Goal: Task Accomplishment & Management: Complete application form

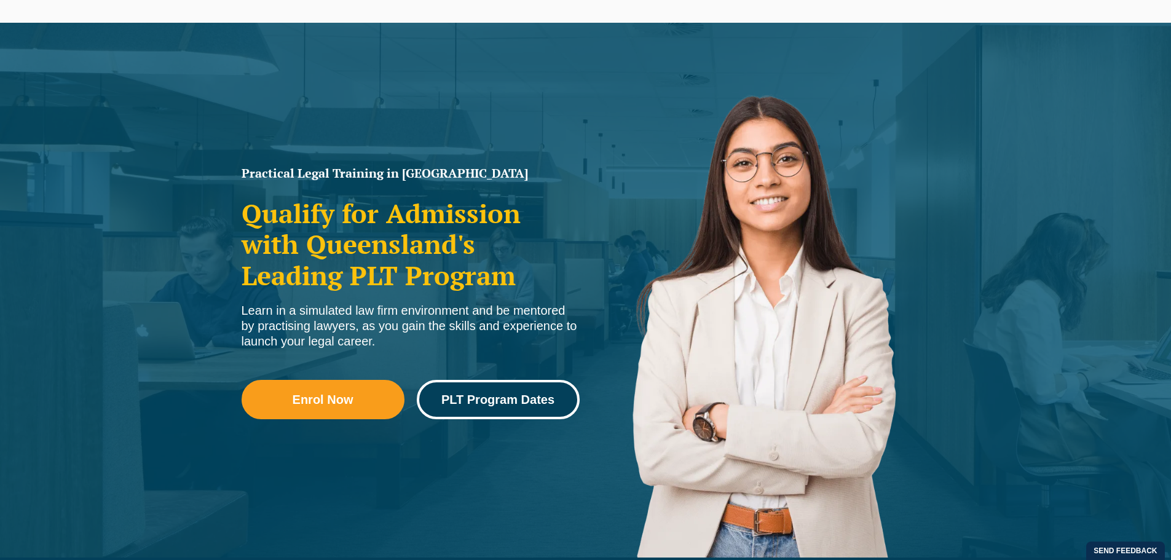
click at [473, 396] on span "PLT Program Dates" at bounding box center [497, 400] width 113 height 12
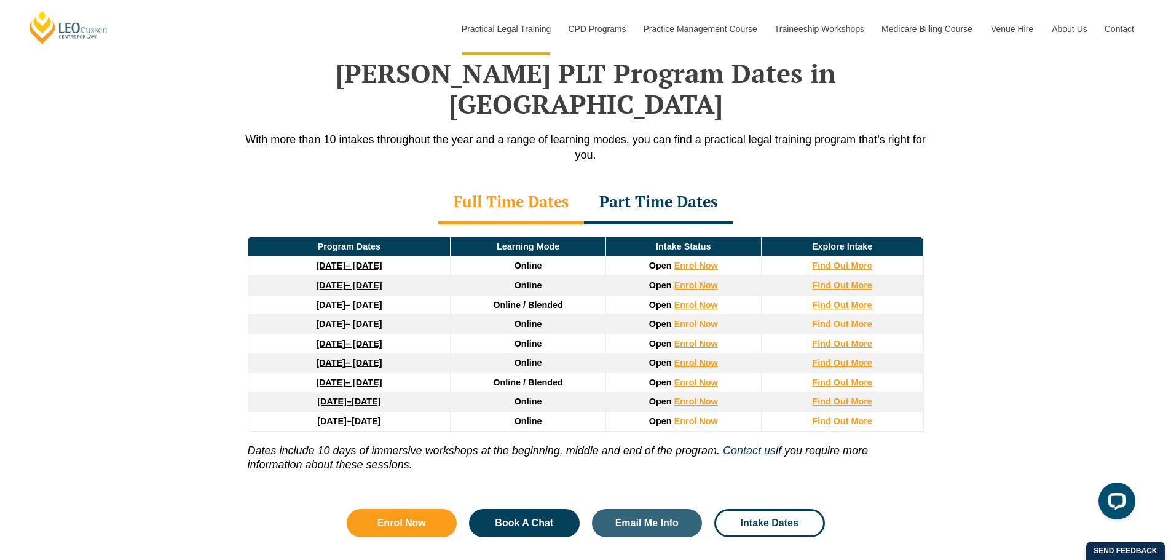
click at [652, 181] on div "Part Time Dates" at bounding box center [658, 202] width 149 height 43
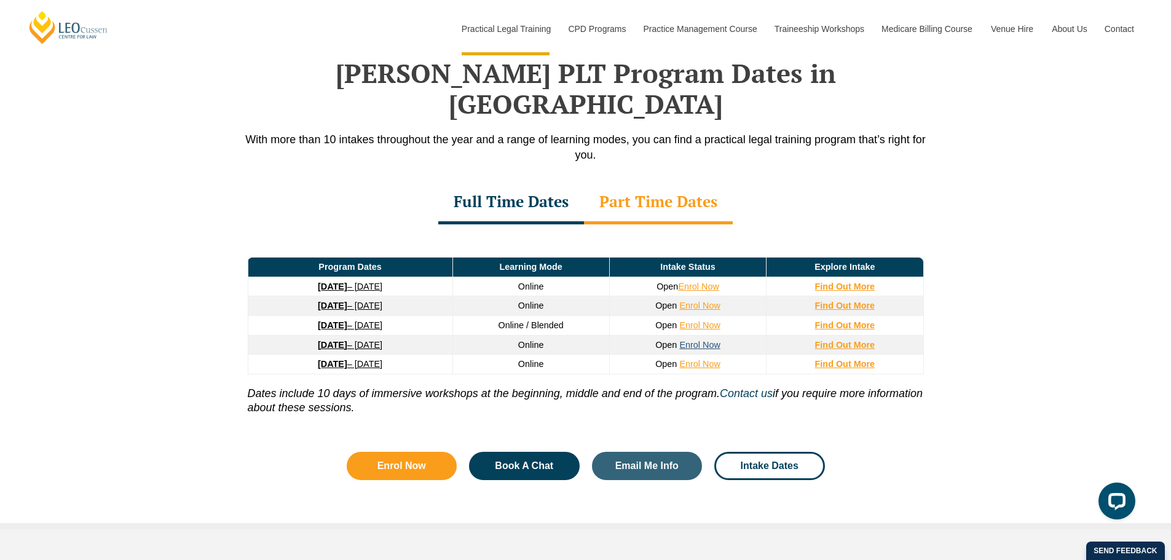
click at [684, 340] on link "Enrol Now" at bounding box center [699, 345] width 41 height 10
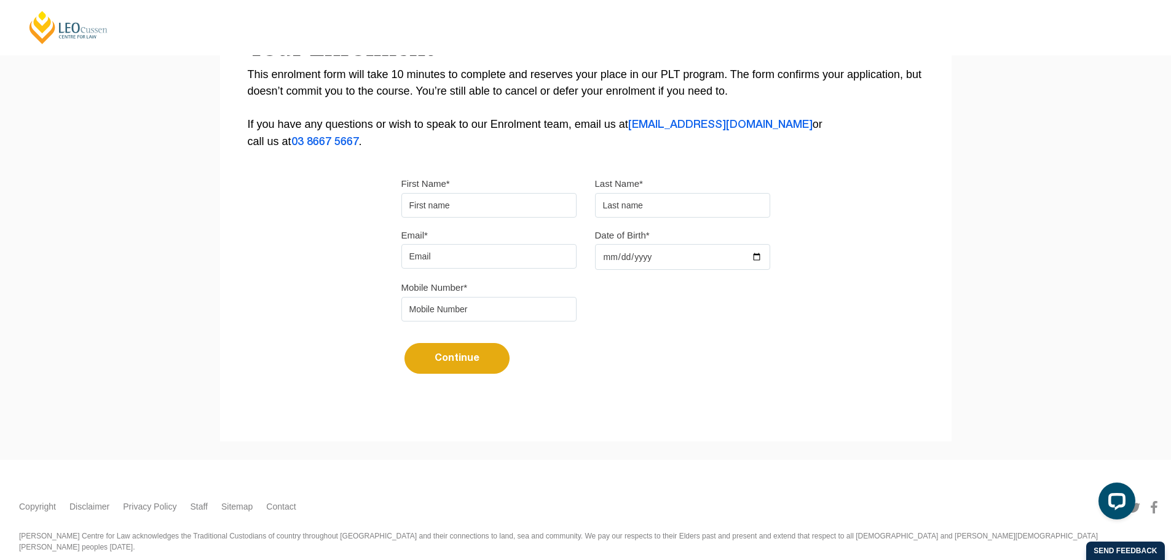
click at [435, 204] on input "First Name*" at bounding box center [489, 205] width 175 height 25
type input "Lara"
type input "White"
type input "lararxse@gmail.com"
type input "0466800219"
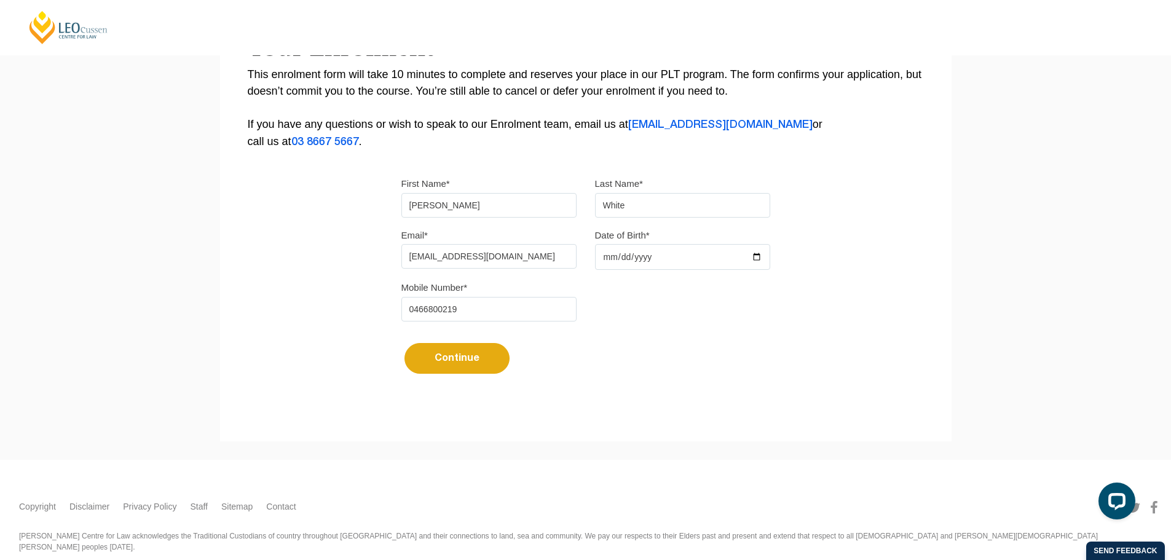
drag, startPoint x: 440, startPoint y: 255, endPoint x: 397, endPoint y: 258, distance: 42.5
click at [397, 258] on div "Email* lararxse@gmail.com" at bounding box center [489, 248] width 194 height 42
type input "lararcwhite@gmail.com"
click at [643, 252] on input "Date of Birth*" at bounding box center [682, 257] width 175 height 26
click at [610, 256] on input "Date of Birth*" at bounding box center [682, 257] width 175 height 26
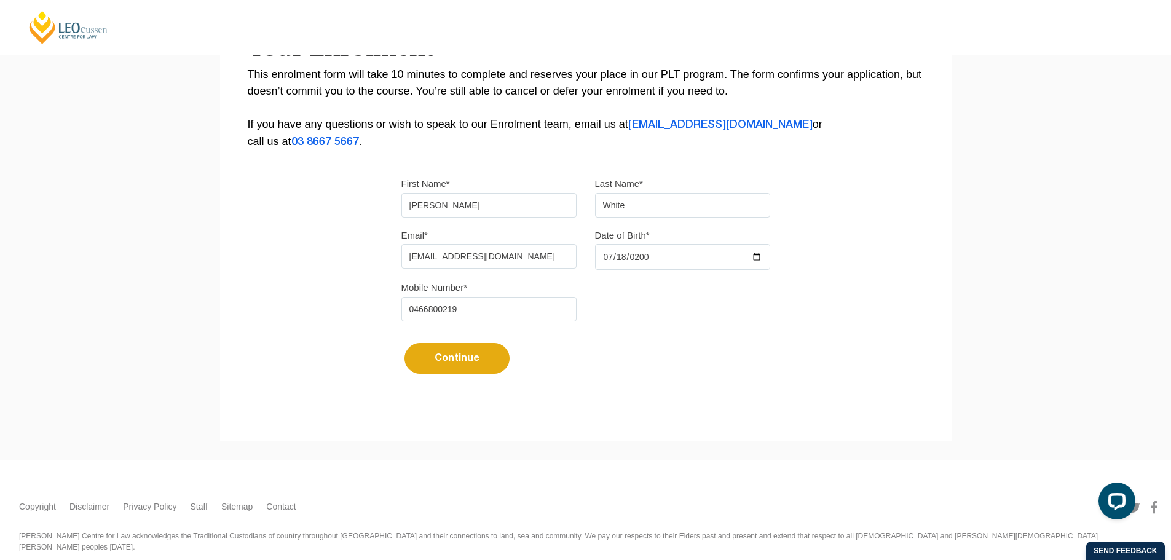
type input "2001-07-18"
click at [495, 355] on button "Continue" at bounding box center [457, 358] width 105 height 31
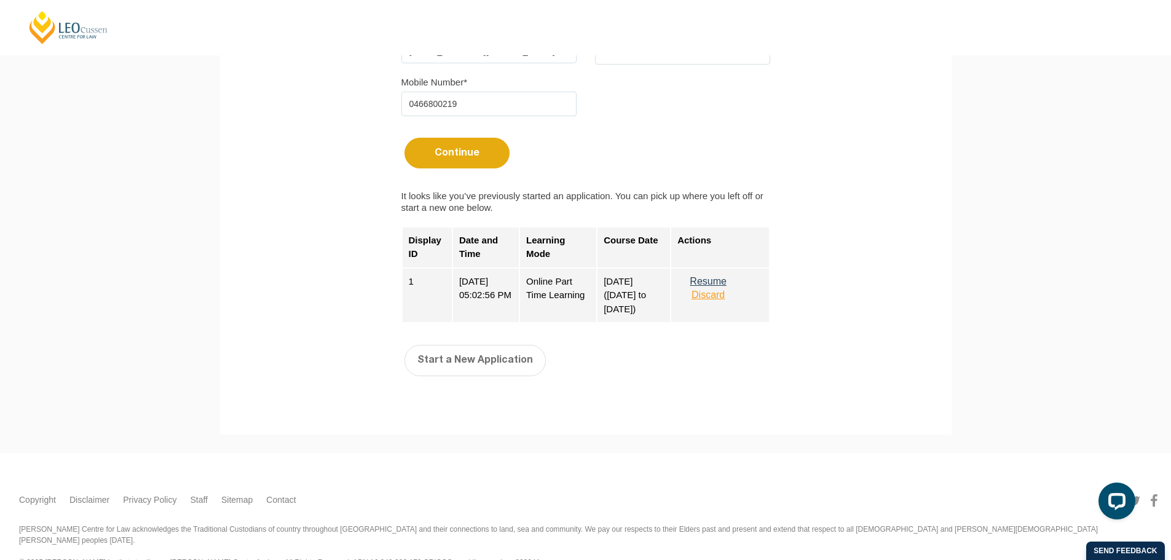
scroll to position [467, 0]
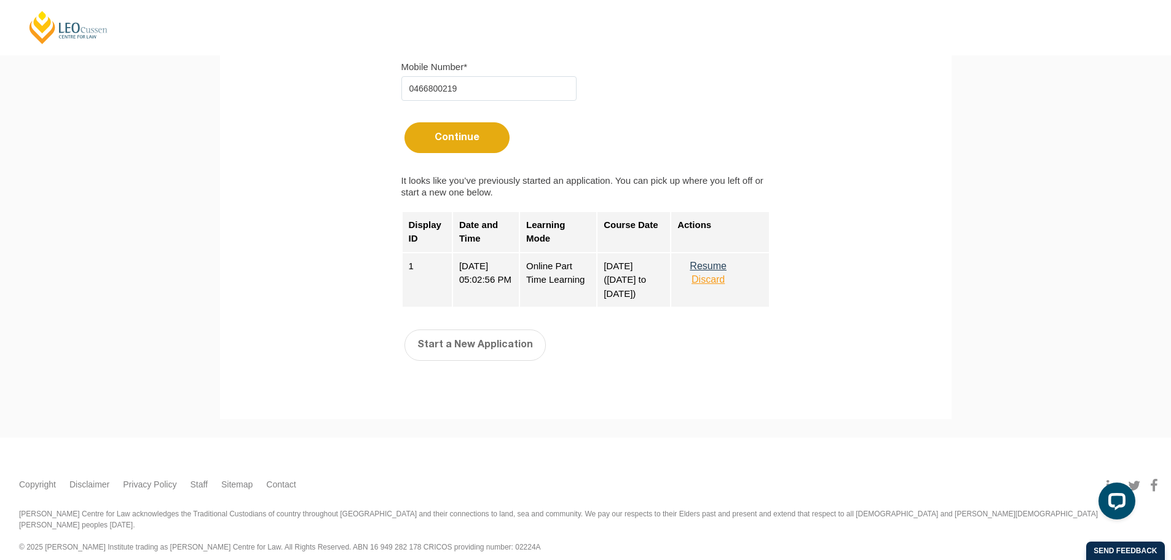
click at [564, 288] on div "Online Part Time Learning" at bounding box center [558, 280] width 77 height 55
click at [707, 279] on button "Discard" at bounding box center [708, 279] width 61 height 11
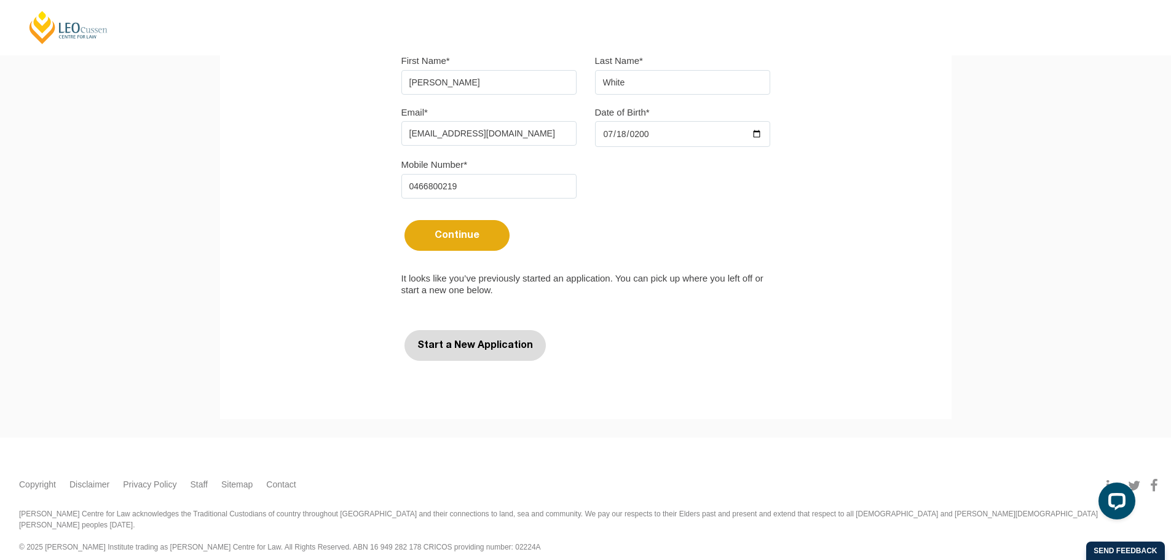
click at [482, 338] on button "Start a New Application" at bounding box center [475, 345] width 141 height 31
select select
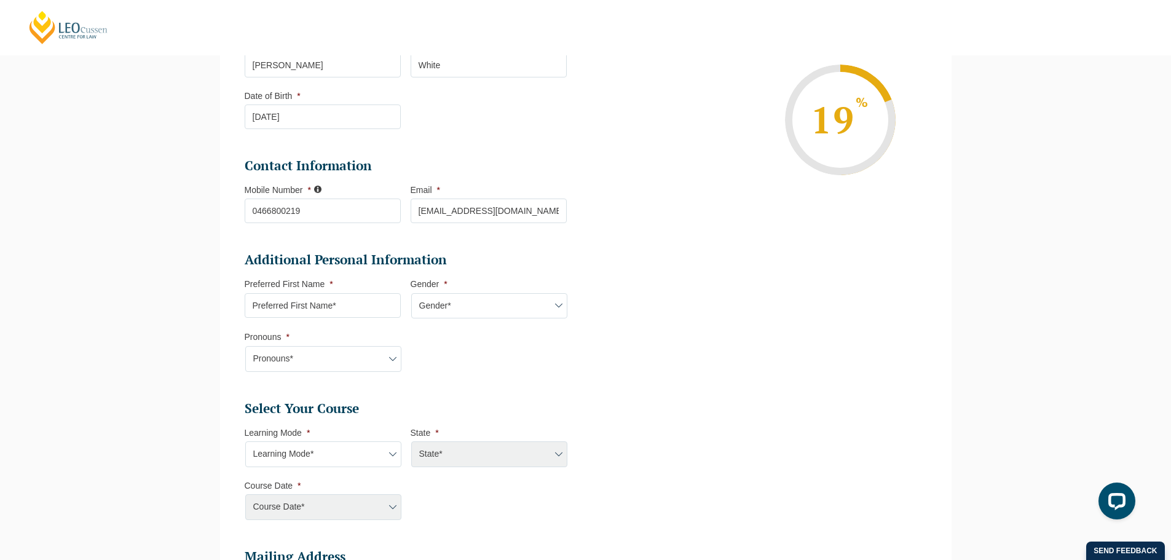
scroll to position [291, 0]
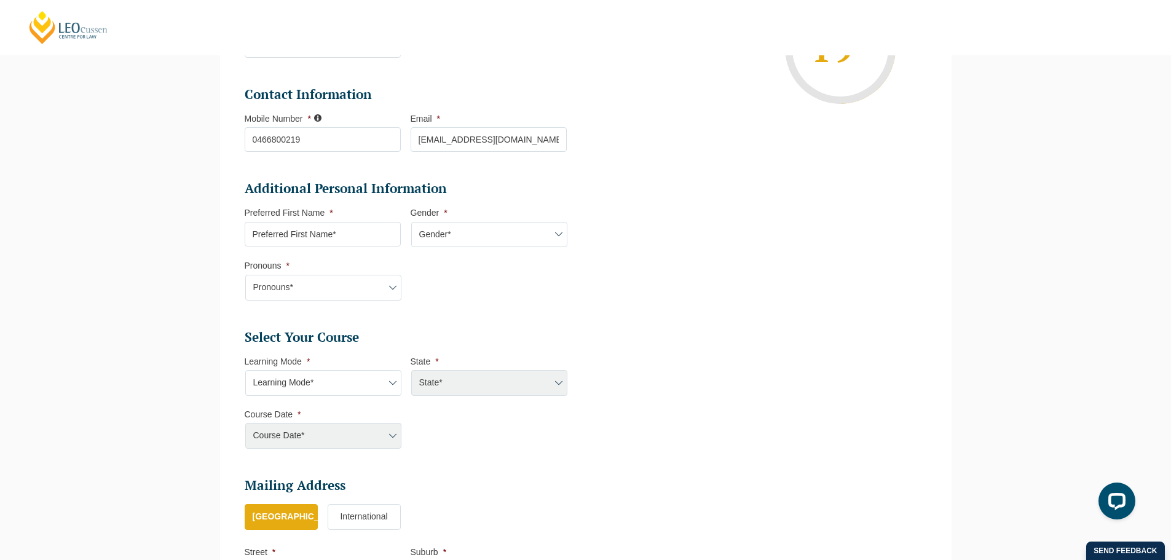
click at [365, 239] on input "Preferred First Name *" at bounding box center [323, 234] width 156 height 25
type input "Lara"
select select "QLD"
select select
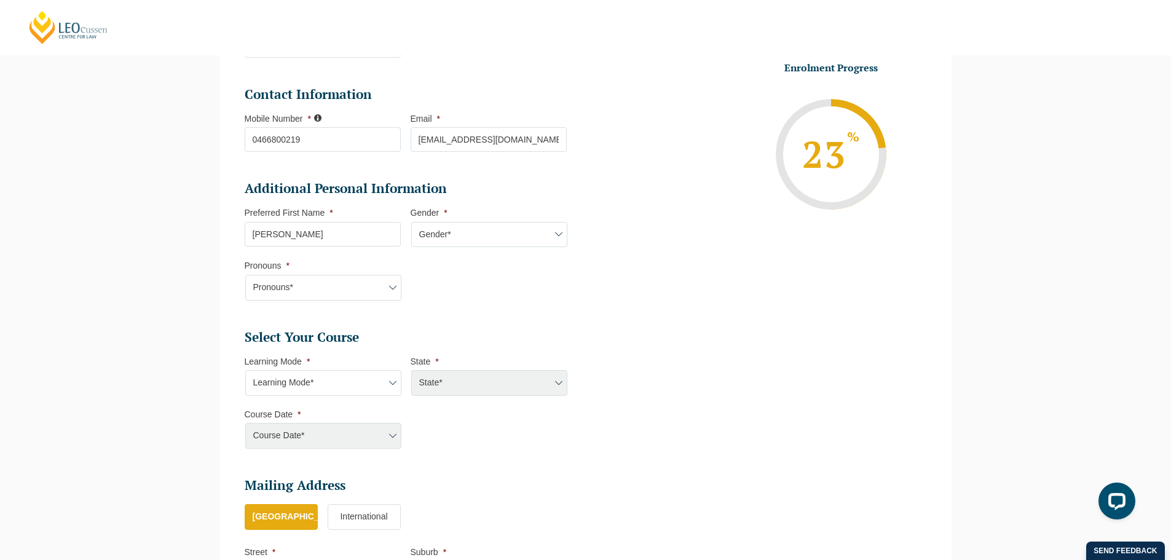
click at [461, 231] on select "Gender* Male Female Nonbinary Intersex Prefer not to disclose Other" at bounding box center [489, 235] width 156 height 26
select select "Female"
click at [411, 222] on select "Gender* Male Female Nonbinary Intersex Prefer not to disclose Other" at bounding box center [489, 235] width 156 height 26
click at [319, 284] on select "Pronouns* She/Her/Hers He/Him/His They/Them/Theirs Other Prefer not to disclose" at bounding box center [323, 288] width 156 height 26
select select "She/Her/Hers"
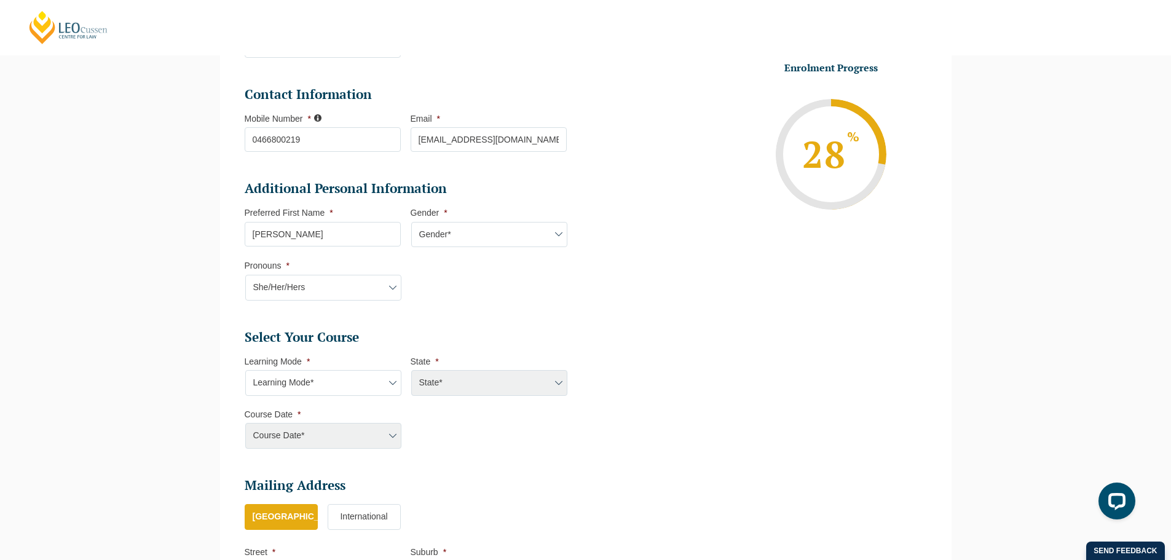
click at [245, 275] on select "Pronouns* She/Her/Hers He/Him/His They/Them/Theirs Other Prefer not to disclose" at bounding box center [323, 288] width 156 height 26
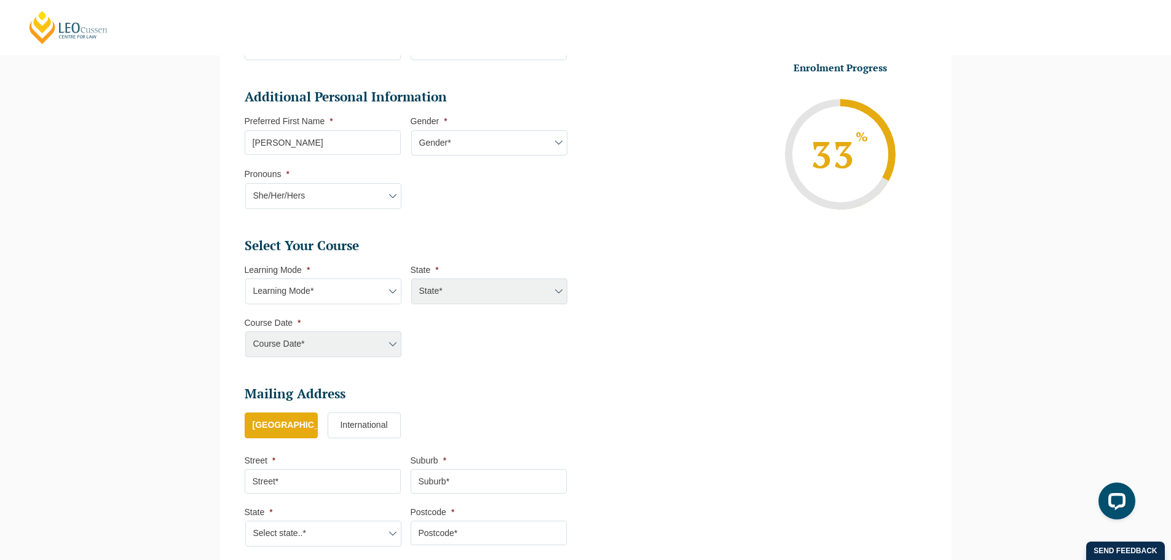
scroll to position [414, 0]
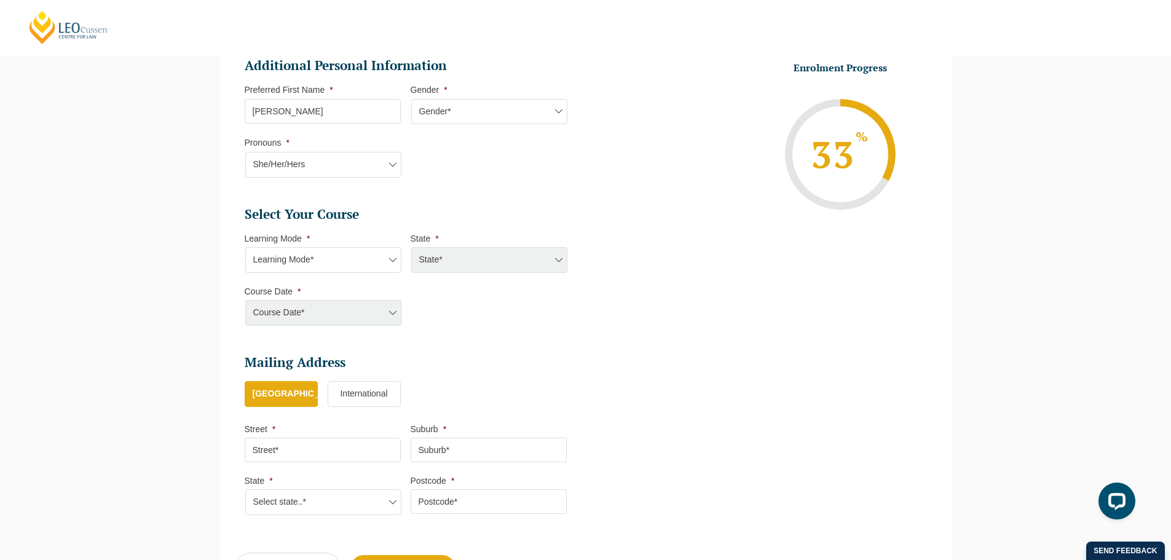
click at [327, 266] on select "Learning Mode* Online Full Time Learning Online Part Time Learning Blended Full…" at bounding box center [323, 260] width 156 height 26
select select "Online Part Time Learning"
click at [245, 247] on select "Learning Mode* Online Full Time Learning Online Part Time Learning Blended Full…" at bounding box center [323, 260] width 156 height 26
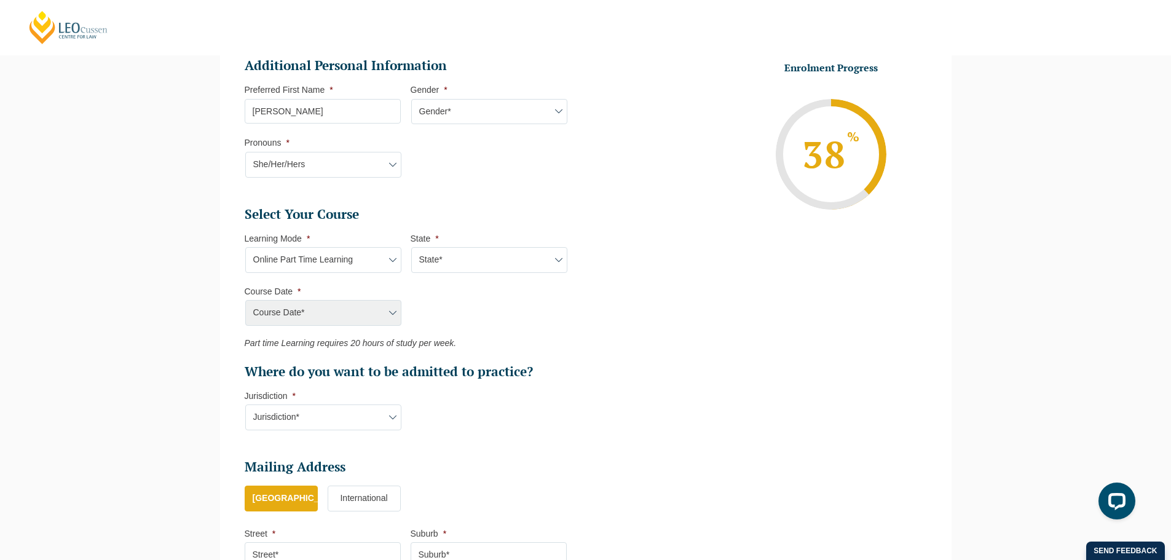
click at [326, 313] on div "Course Date*" at bounding box center [323, 313] width 156 height 26
click at [386, 314] on div "Course Date*" at bounding box center [323, 313] width 156 height 26
click at [393, 310] on div "Course Date*" at bounding box center [323, 313] width 156 height 26
click at [384, 315] on div "Course Date*" at bounding box center [323, 313] width 156 height 26
click at [387, 421] on select "Jurisdiction* VIC ACT/NSW SA WA QLD" at bounding box center [323, 418] width 156 height 26
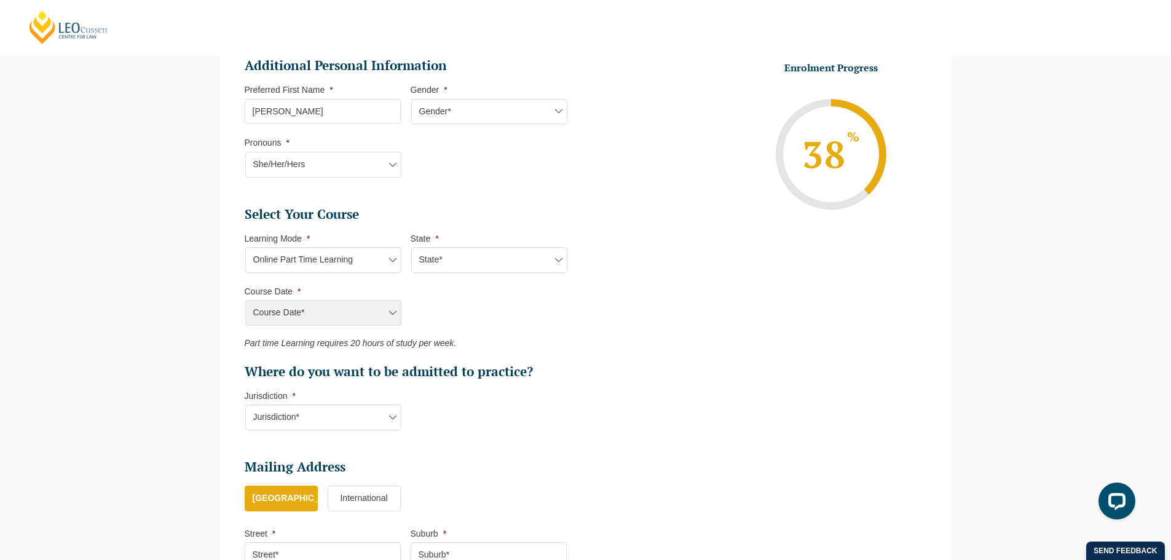
select select "QLD"
click at [245, 405] on select "Jurisdiction* VIC ACT/NSW SA WA QLD" at bounding box center [323, 418] width 156 height 26
click at [298, 317] on div "Course Date*" at bounding box center [323, 313] width 156 height 26
click at [280, 308] on div "Course Date*" at bounding box center [323, 313] width 156 height 26
click at [389, 314] on div "Course Date*" at bounding box center [323, 313] width 156 height 26
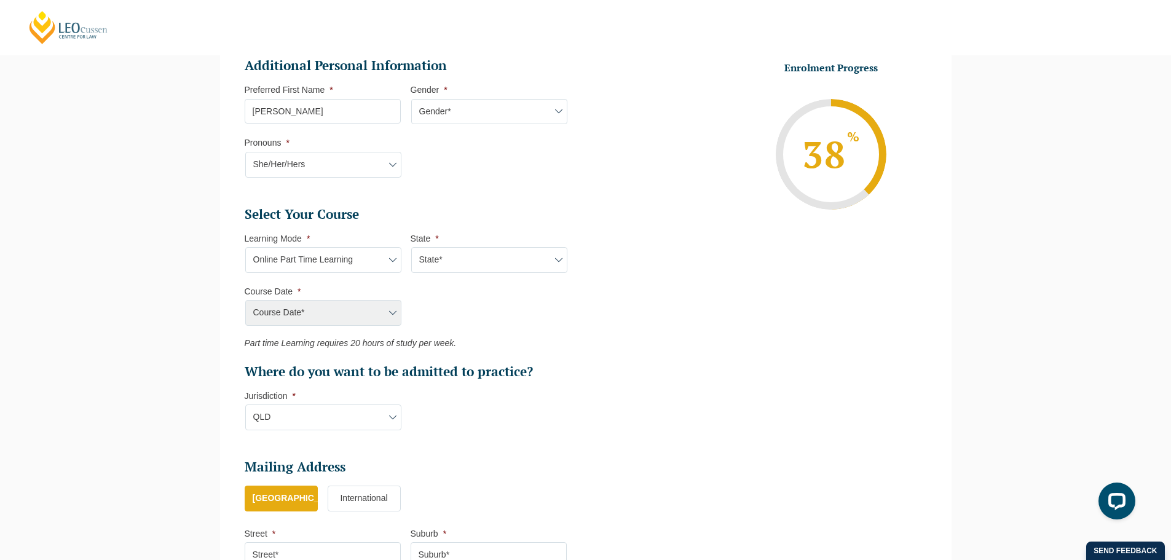
click at [475, 261] on select "State* National (ACT/NSW, VIC, QLD, SA, WA)" at bounding box center [489, 260] width 156 height 26
select select "National (ACT/NSW, VIC, QLD, SA, WA)"
click at [411, 247] on select "State* National (ACT/NSW, VIC, QLD, SA, WA)" at bounding box center [489, 260] width 156 height 26
click at [381, 317] on select "Course Date* September 2025 (08-Sep-2025 to 17-Apr-2026) January 2026 (27-Jan-2…" at bounding box center [323, 313] width 156 height 26
select select "May 2026 (11-May-2026 to 04-Dec-2026)"
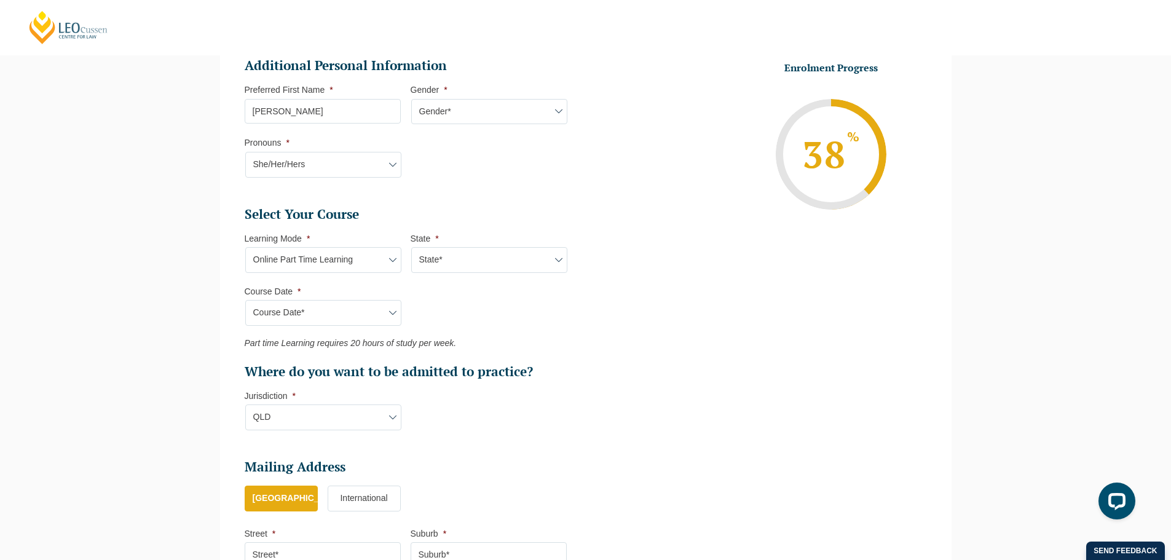
click at [245, 300] on select "Course Date* September 2025 (08-Sep-2025 to 17-Apr-2026) January 2026 (27-Jan-2…" at bounding box center [323, 313] width 156 height 26
type input "Intake 06 May 2026 PT"
type input "Practical Legal Training (NAT)"
select select "NAT PLT (MAY) 2026 Part Time Online"
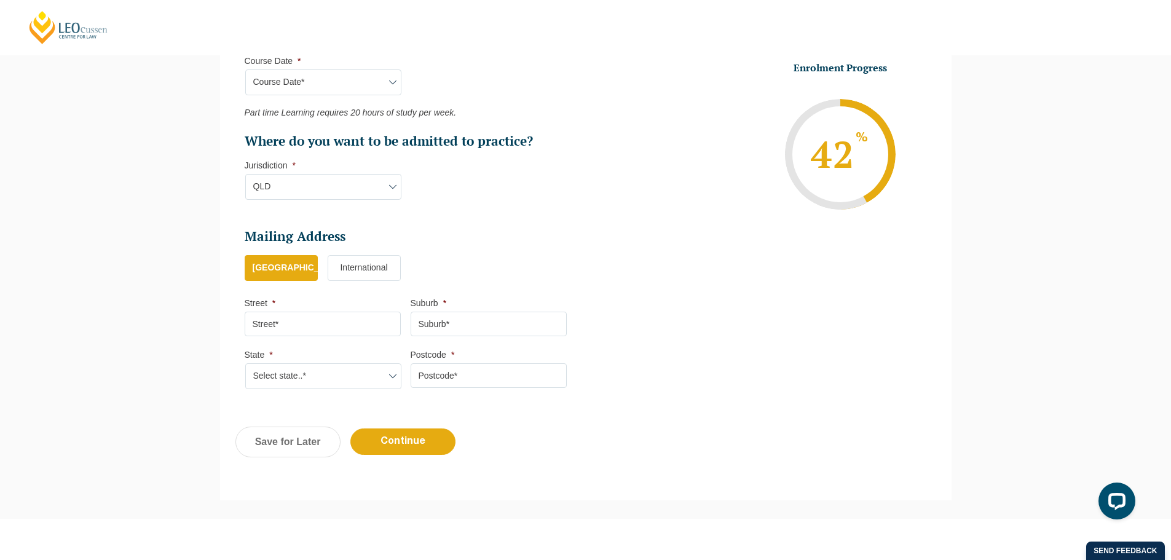
scroll to position [660, 0]
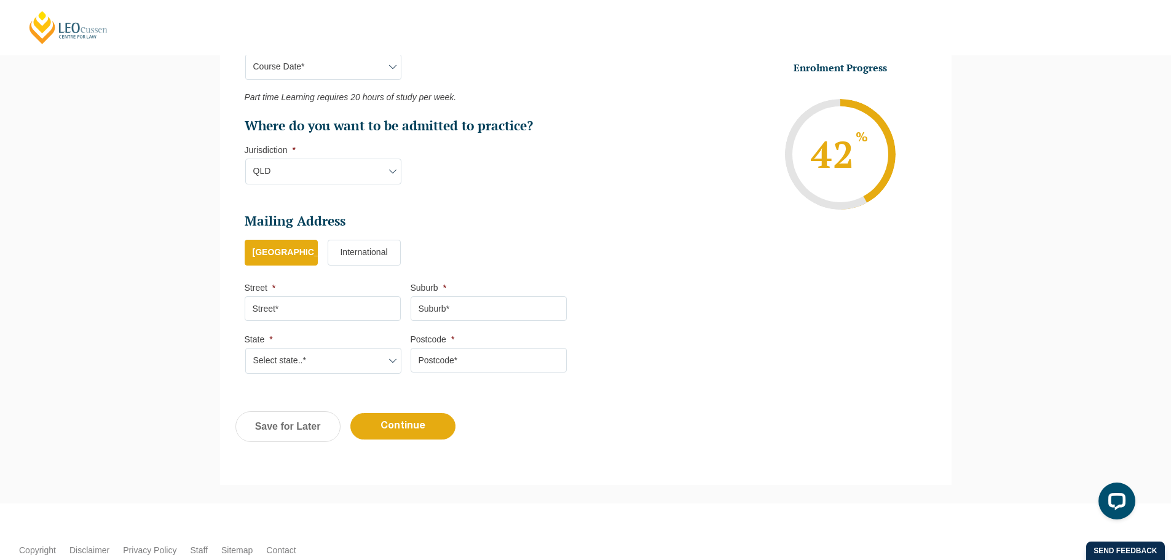
click at [339, 168] on select "Jurisdiction* VIC ACT/NSW SA WA QLD" at bounding box center [323, 172] width 156 height 26
select select "ACT/NSW"
click at [245, 159] on select "Jurisdiction* VIC ACT/NSW SA WA QLD" at bounding box center [323, 172] width 156 height 26
click at [313, 306] on input "Street *" at bounding box center [323, 308] width 156 height 25
type input "Unit 4/8 Lackeen Street"
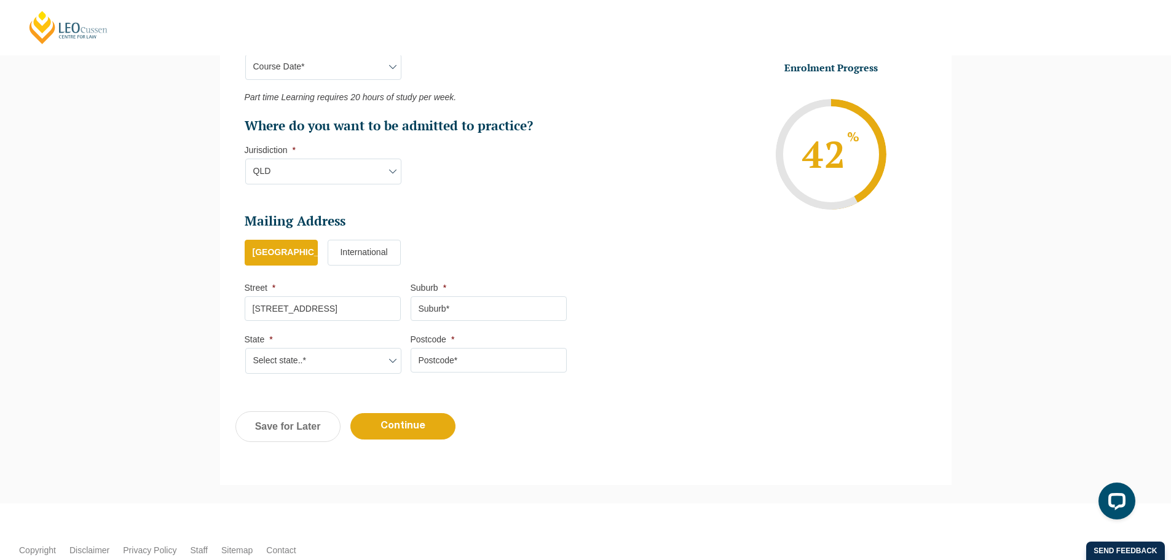
type input "Everton Park"
select select "QLD"
type input "4053"
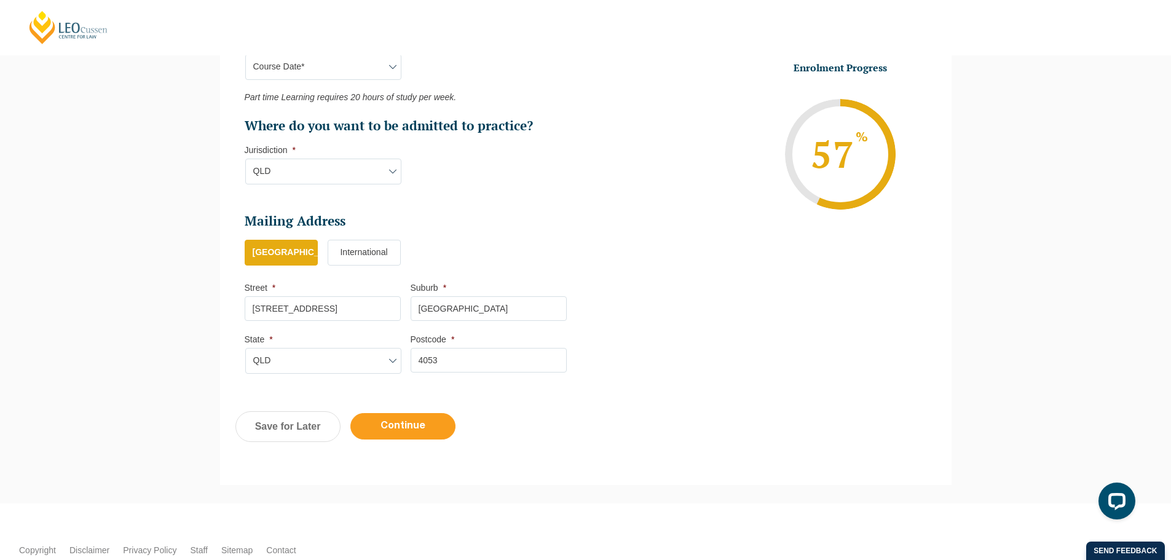
click at [402, 428] on input "Continue" at bounding box center [402, 426] width 105 height 26
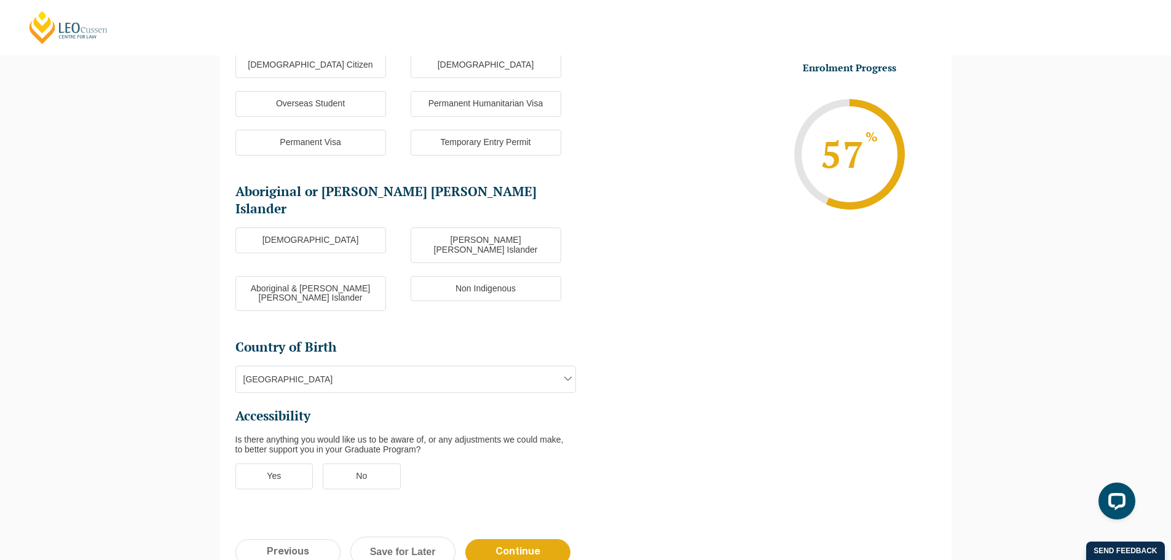
scroll to position [106, 0]
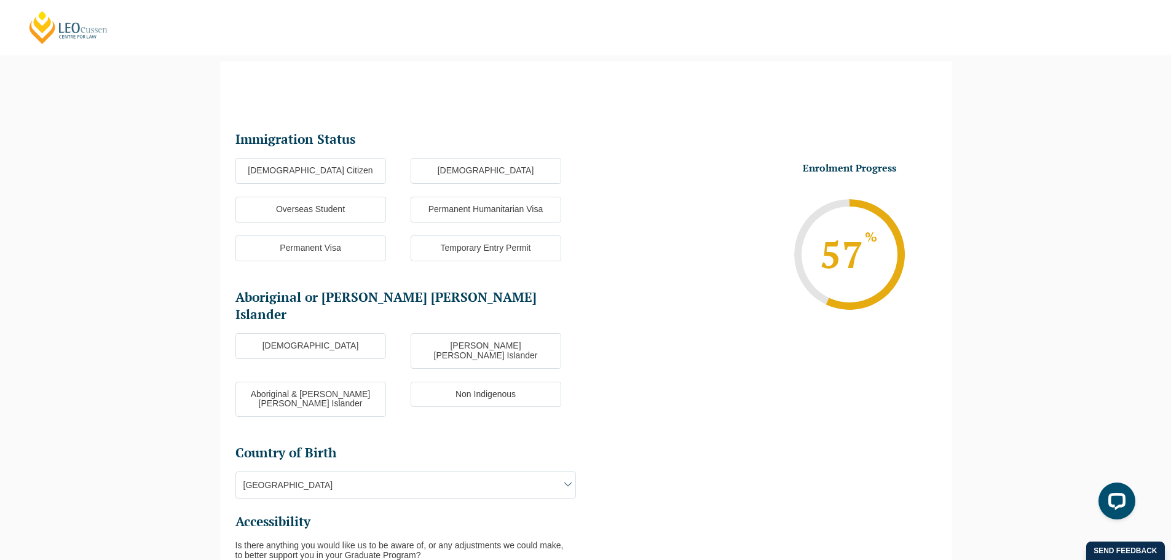
click at [342, 175] on label "Australian Citizen" at bounding box center [311, 171] width 151 height 26
click at [0, 0] on input "Australian Citizen" at bounding box center [0, 0] width 0 height 0
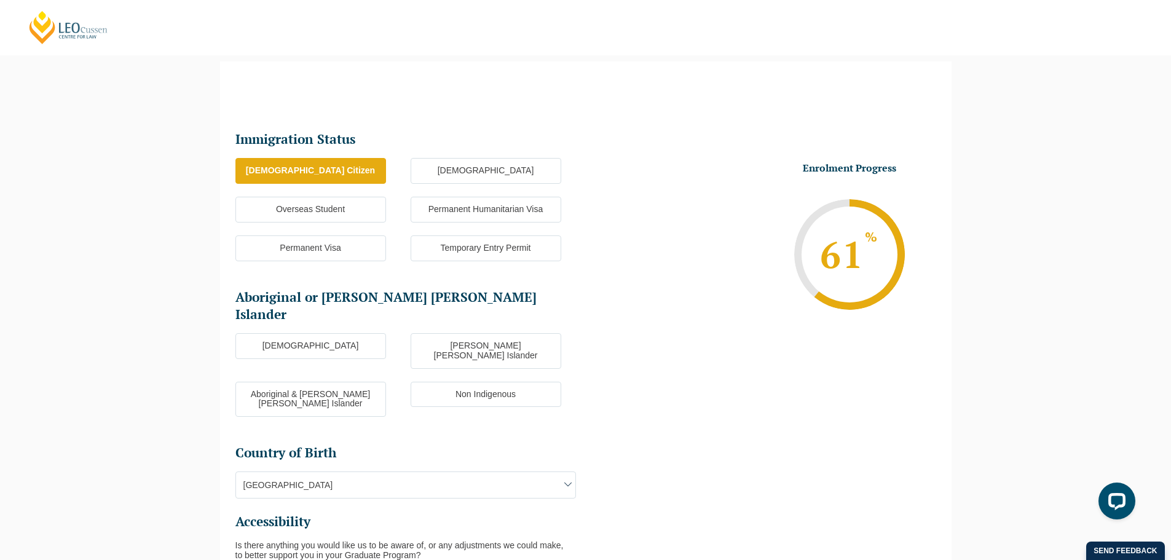
click at [445, 382] on label "Non Indigenous" at bounding box center [486, 395] width 151 height 26
click at [0, 0] on input "Non Indigenous" at bounding box center [0, 0] width 0 height 0
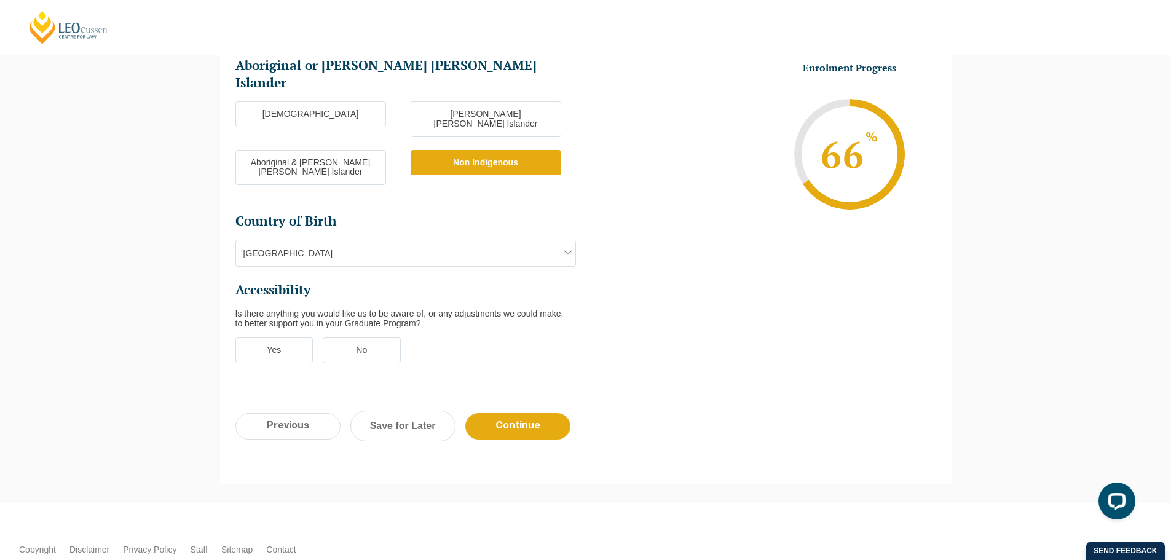
scroll to position [366, 0]
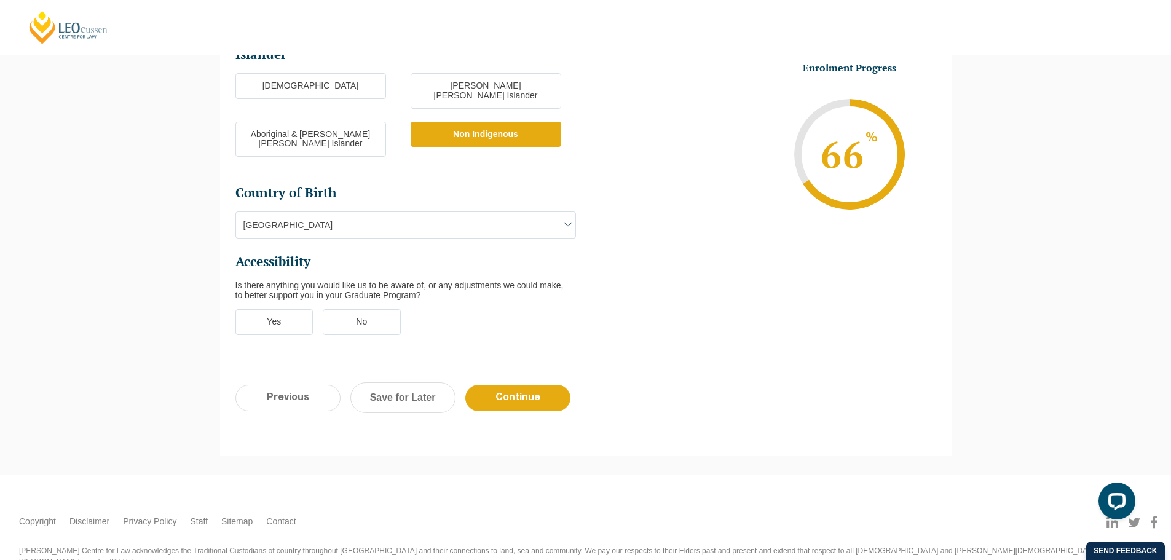
click at [292, 309] on label "Yes" at bounding box center [275, 322] width 78 height 26
click at [0, 0] on input "Yes" at bounding box center [0, 0] width 0 height 0
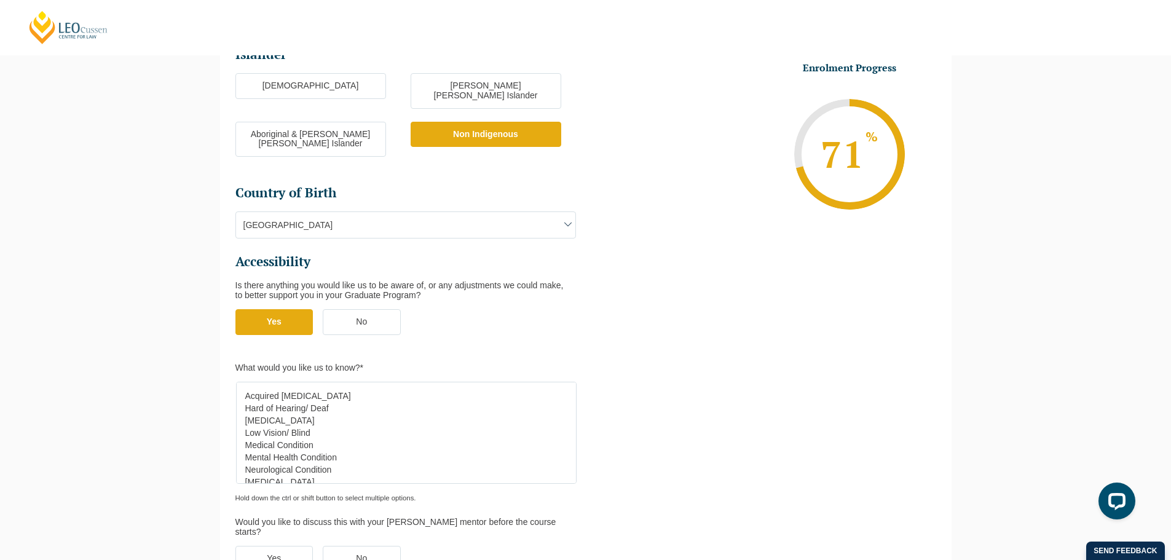
scroll to position [49, 0]
select select "Mental Health Condition"
click at [291, 402] on option "Mental Health Condition" at bounding box center [403, 408] width 319 height 12
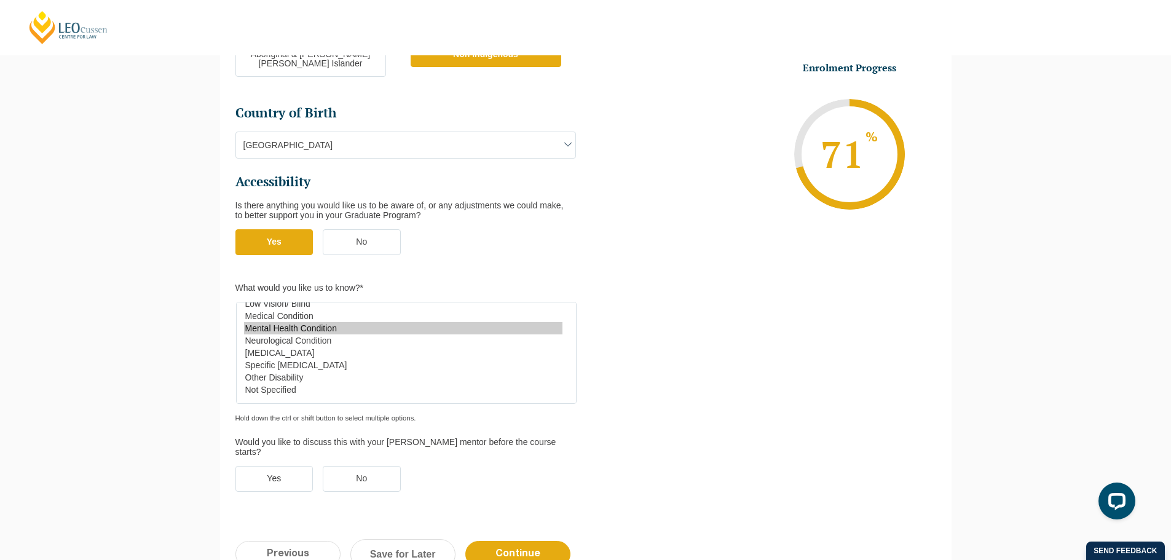
scroll to position [489, 0]
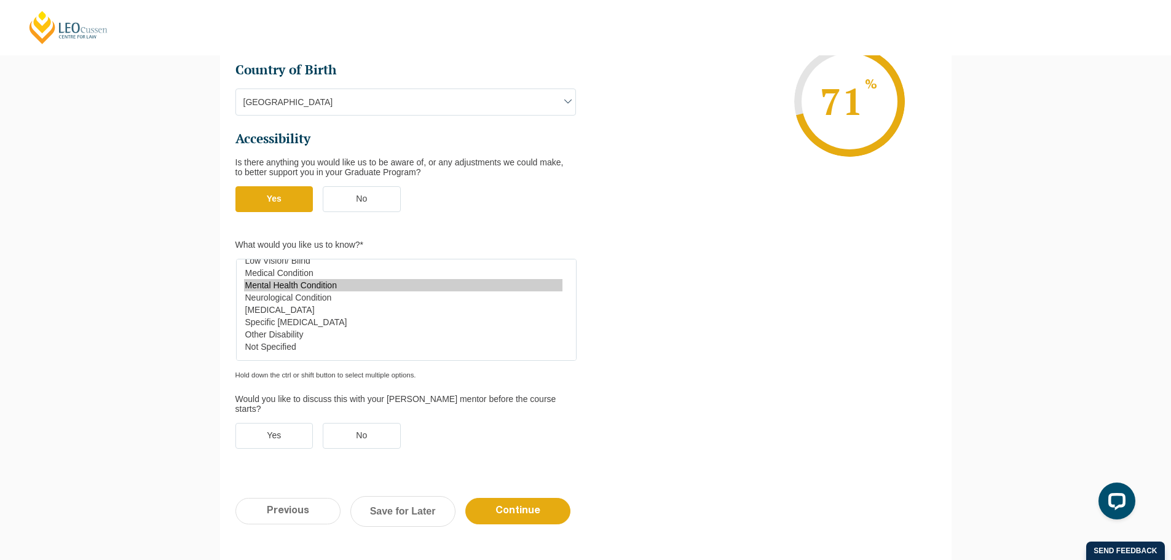
click at [345, 423] on label "No" at bounding box center [362, 436] width 78 height 26
click at [0, 0] on input "No" at bounding box center [0, 0] width 0 height 0
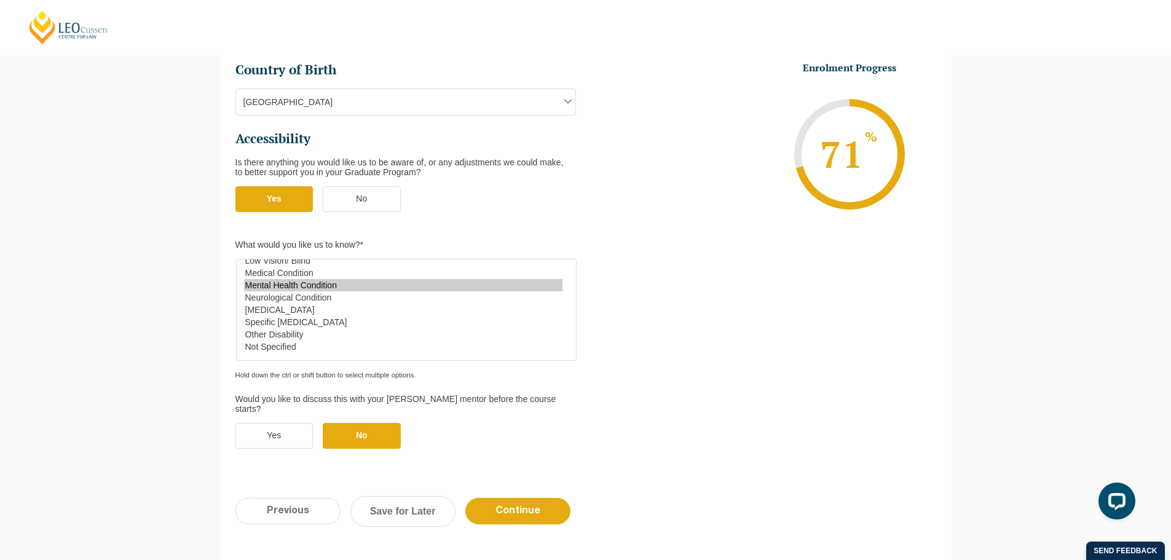
click at [290, 423] on label "Yes" at bounding box center [275, 436] width 78 height 26
click at [0, 0] on input "Yes" at bounding box center [0, 0] width 0 height 0
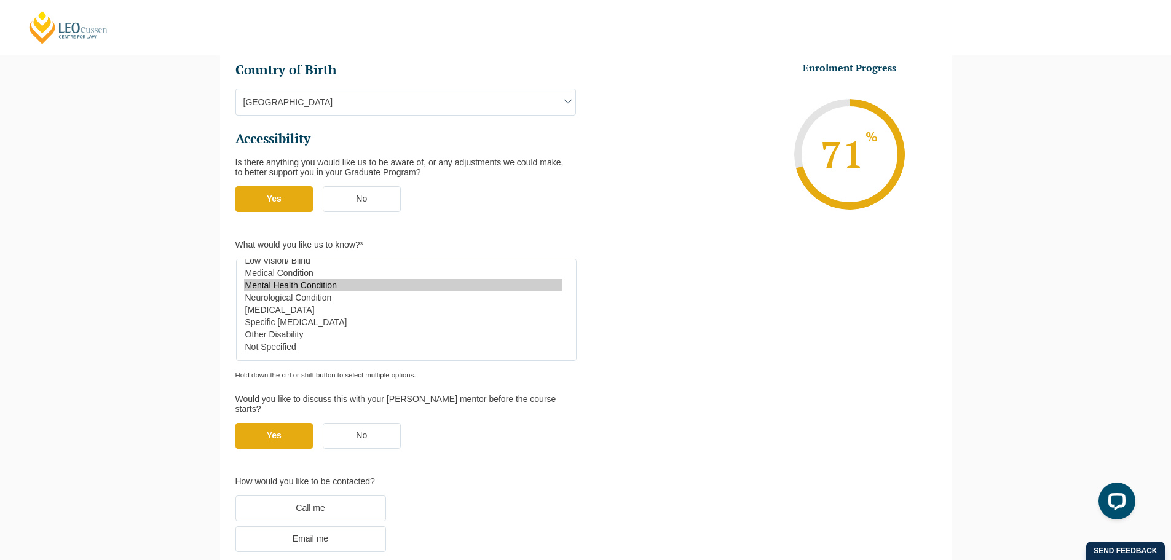
click at [344, 423] on label "No" at bounding box center [362, 436] width 78 height 26
click at [0, 0] on input "No" at bounding box center [0, 0] width 0 height 0
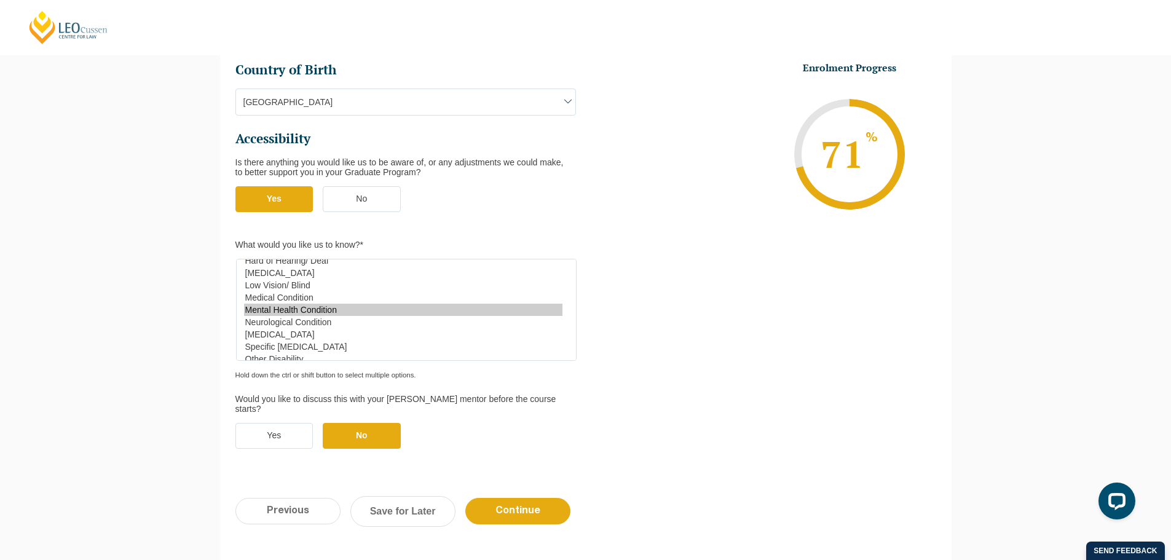
scroll to position [0, 0]
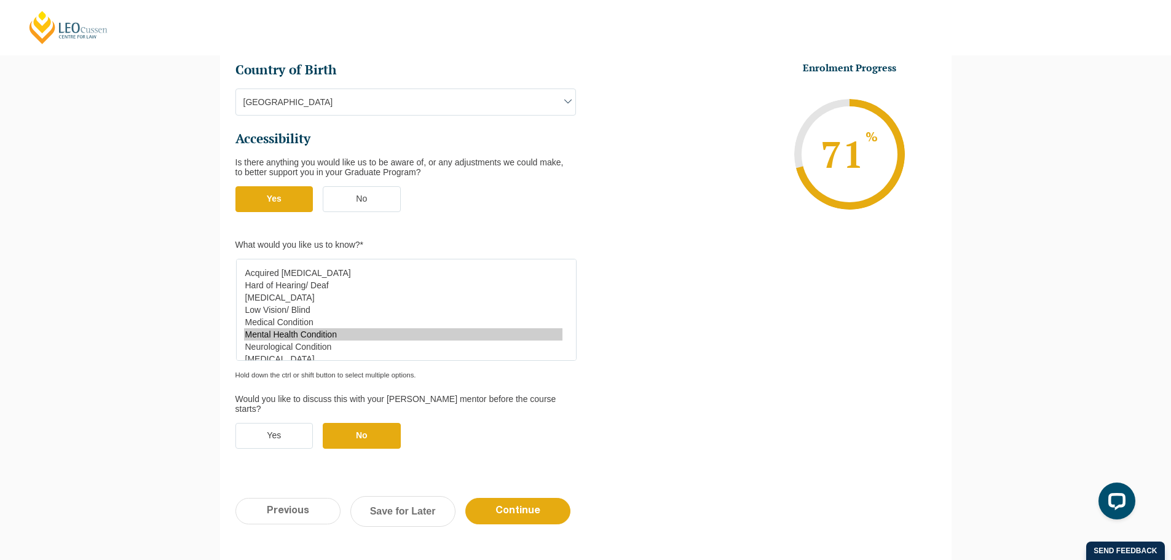
click at [354, 148] on ul "Immigration Status Immigration Status * Australian Citizen New Zealand Citizen …" at bounding box center [411, 105] width 350 height 714
click at [348, 186] on label "No" at bounding box center [362, 199] width 78 height 26
click at [0, 0] on input "No" at bounding box center [0, 0] width 0 height 0
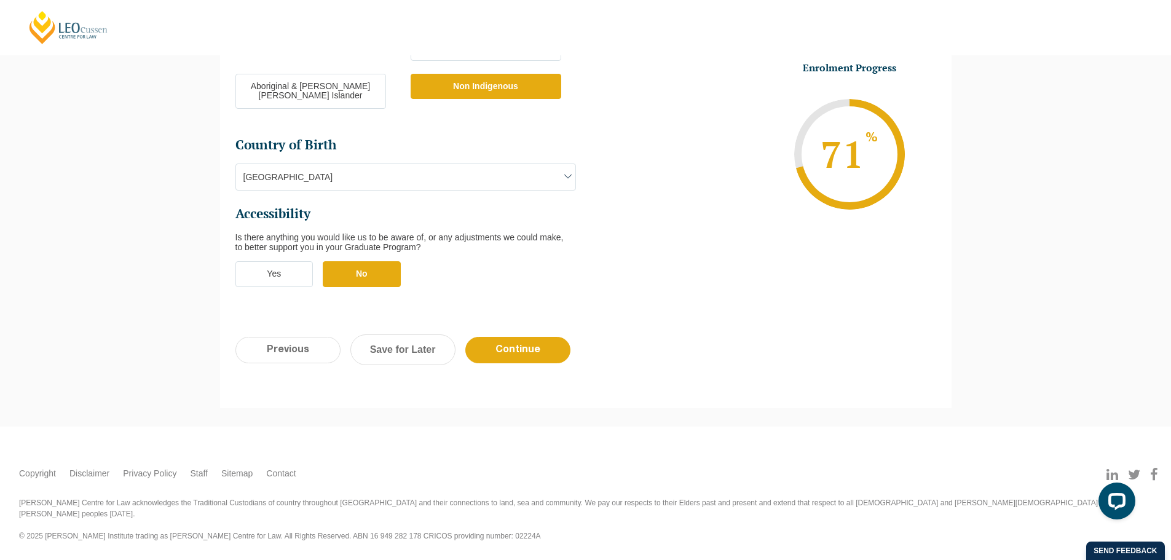
scroll to position [366, 0]
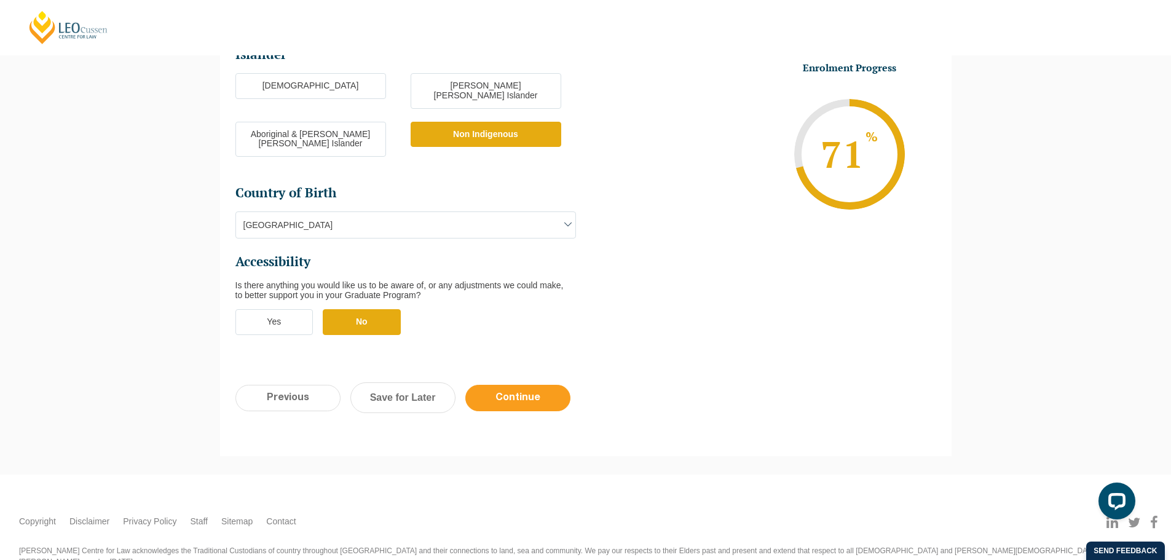
click at [490, 385] on input "Continue" at bounding box center [517, 398] width 105 height 26
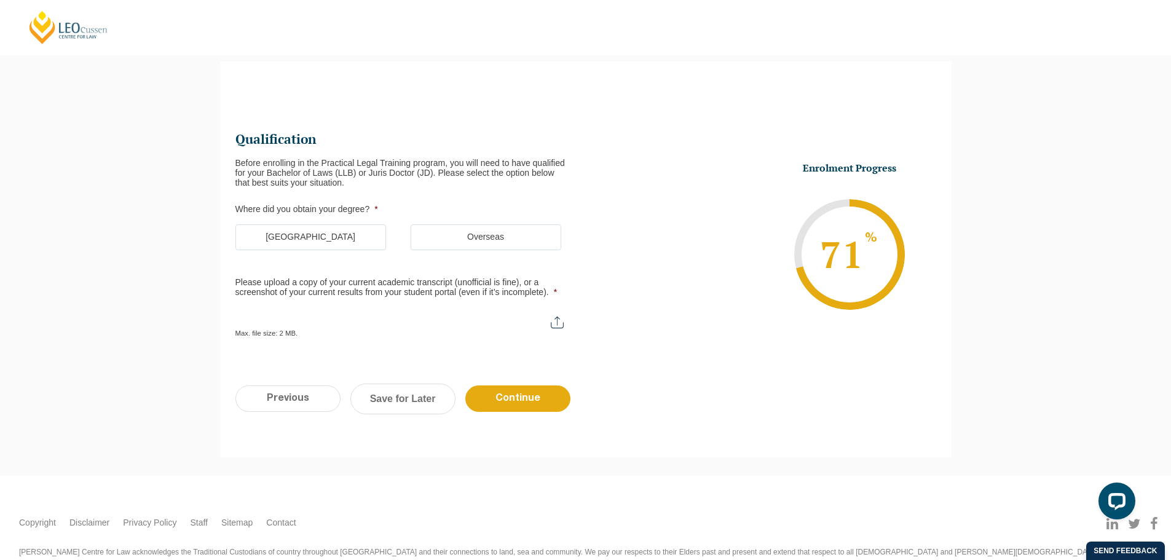
scroll to position [0, 0]
click at [322, 228] on label "Australia" at bounding box center [311, 237] width 151 height 26
click at [0, 0] on input "Australia" at bounding box center [0, 0] width 0 height 0
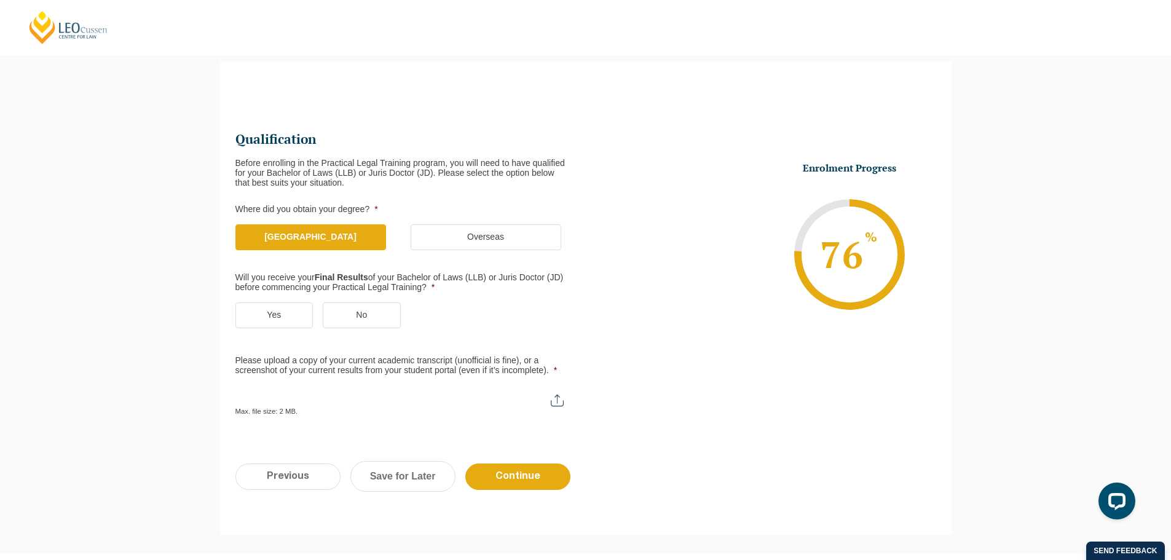
click at [287, 324] on label "Yes" at bounding box center [275, 316] width 78 height 26
click at [0, 0] on input "Yes" at bounding box center [0, 0] width 0 height 0
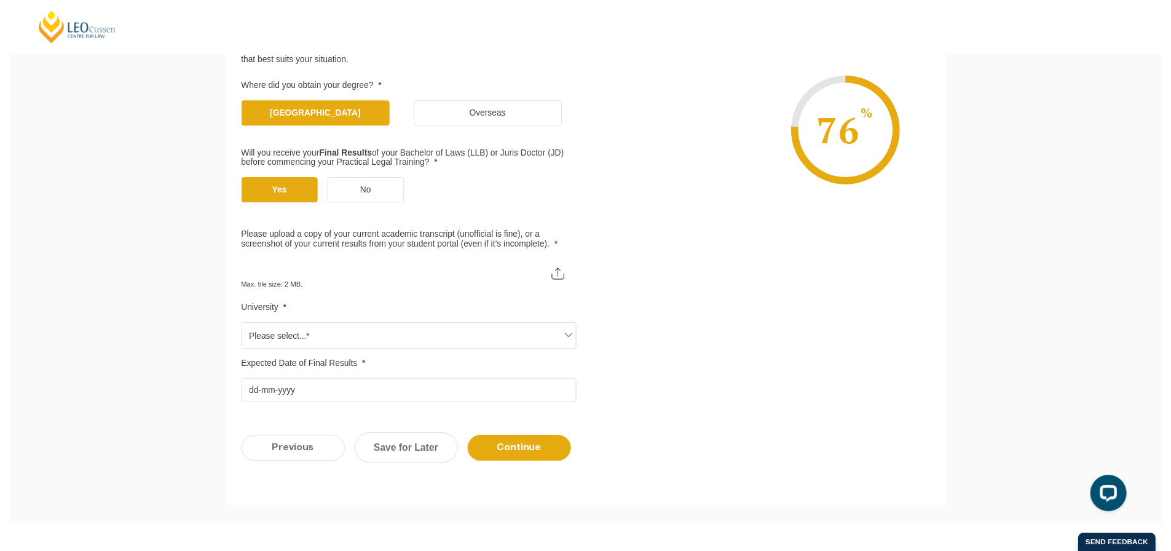
scroll to position [291, 0]
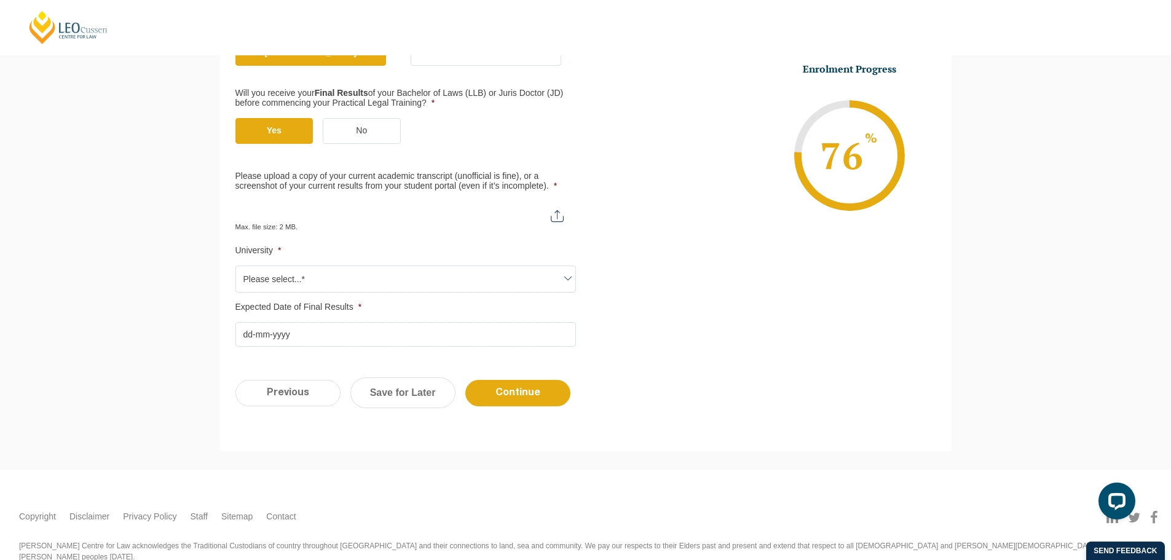
click at [321, 273] on span "Please select...*" at bounding box center [405, 279] width 339 height 26
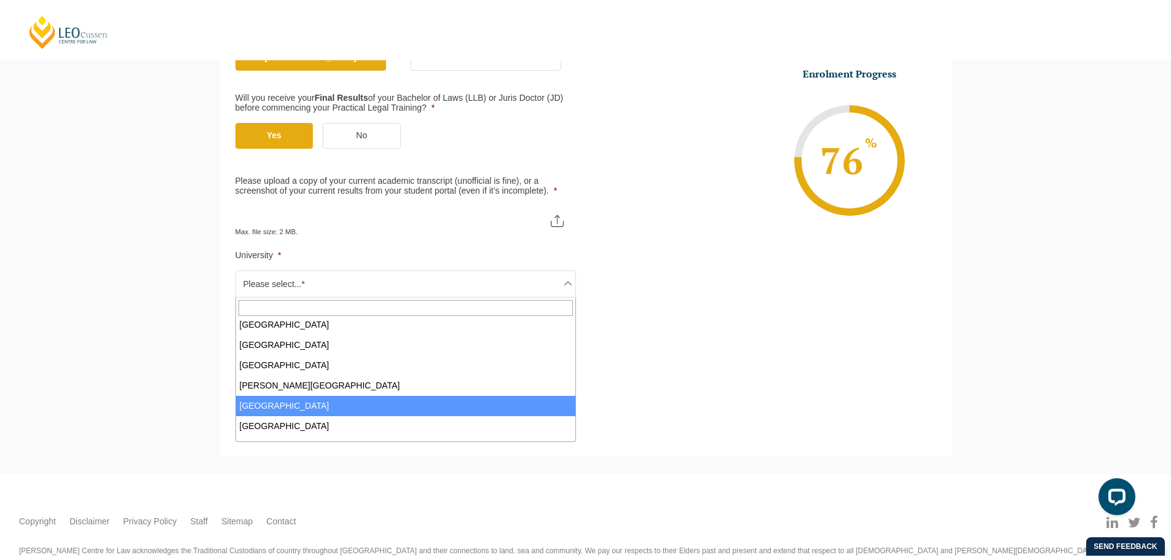
scroll to position [258, 0]
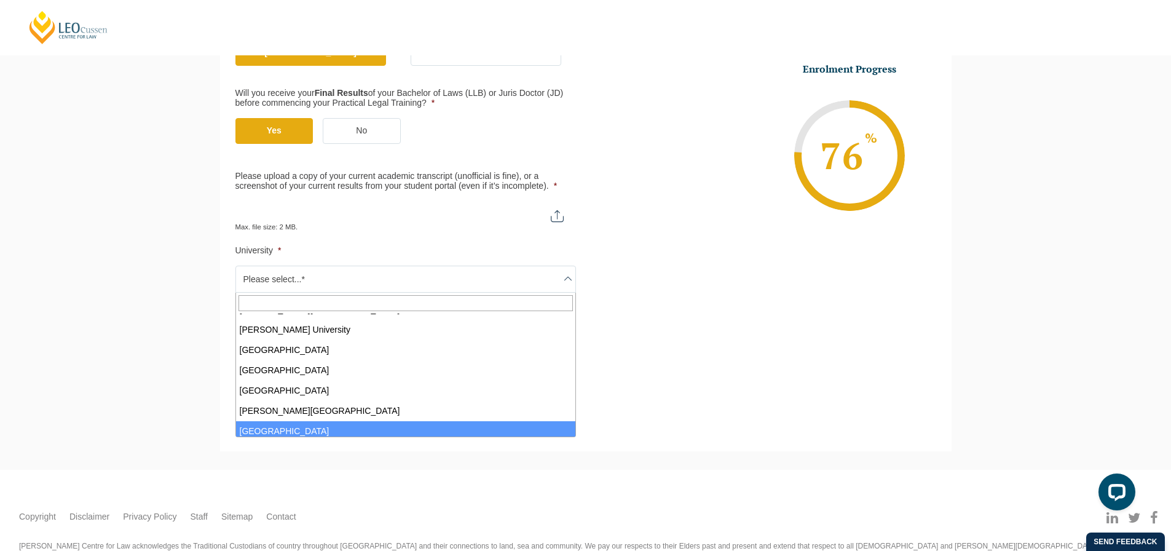
select select "Queensland University of Technology"
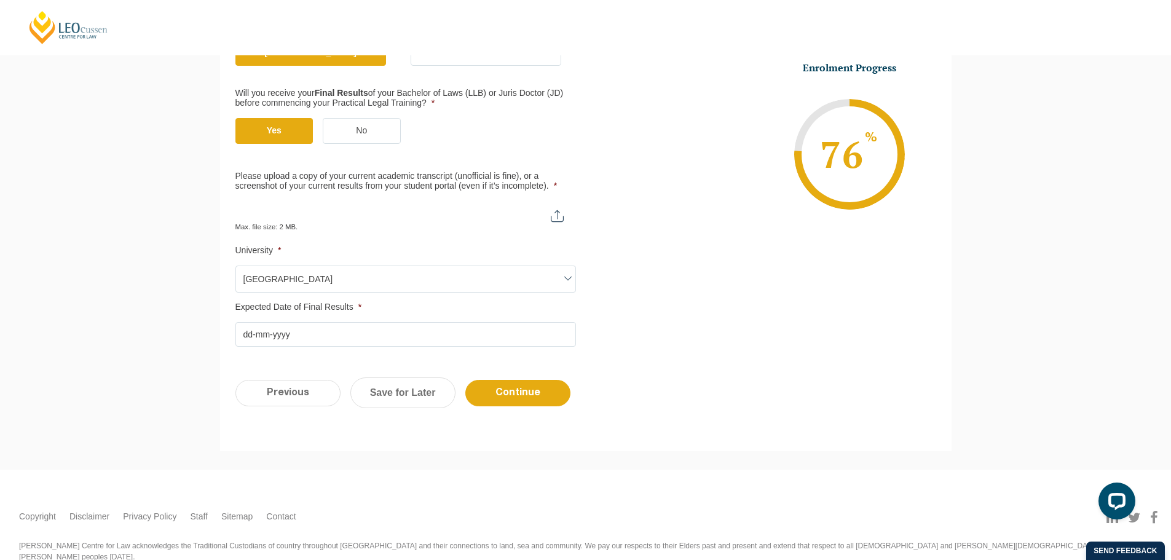
click at [295, 335] on input "Expected Date of Final Results *" at bounding box center [406, 334] width 341 height 25
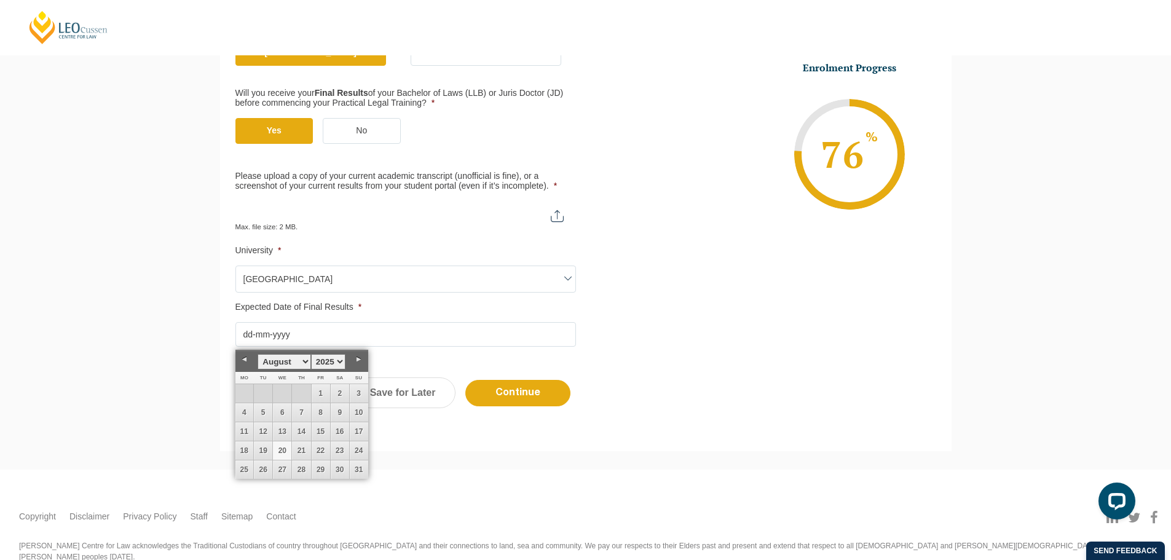
click at [244, 358] on link "Previous" at bounding box center [245, 359] width 18 height 18
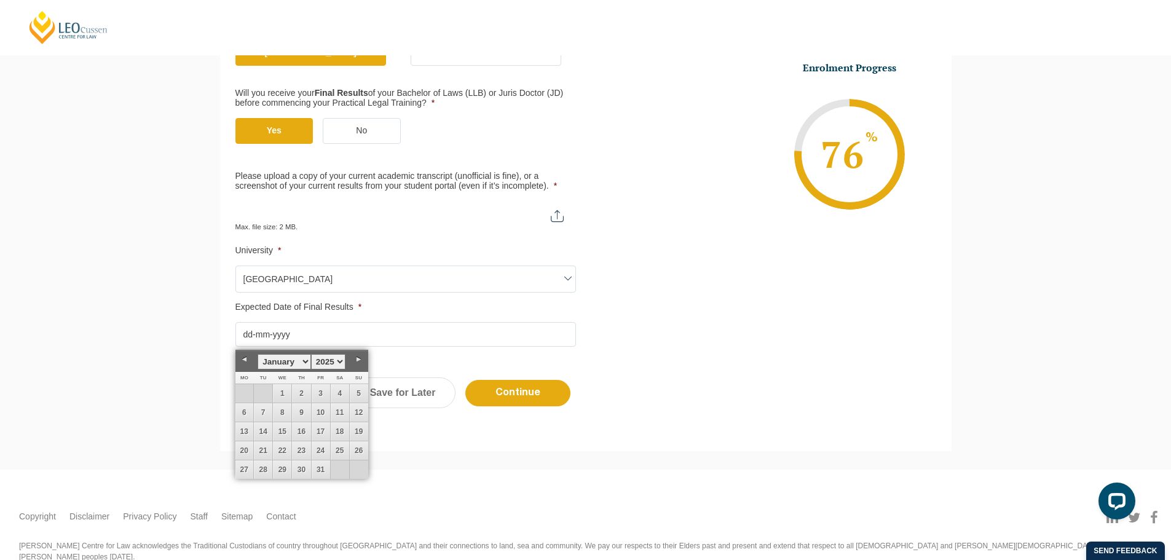
click at [244, 358] on link "Previous" at bounding box center [245, 359] width 18 height 18
click at [352, 357] on link "Next" at bounding box center [359, 359] width 18 height 18
click at [304, 428] on link "12" at bounding box center [301, 431] width 18 height 18
type input "12-12-2024"
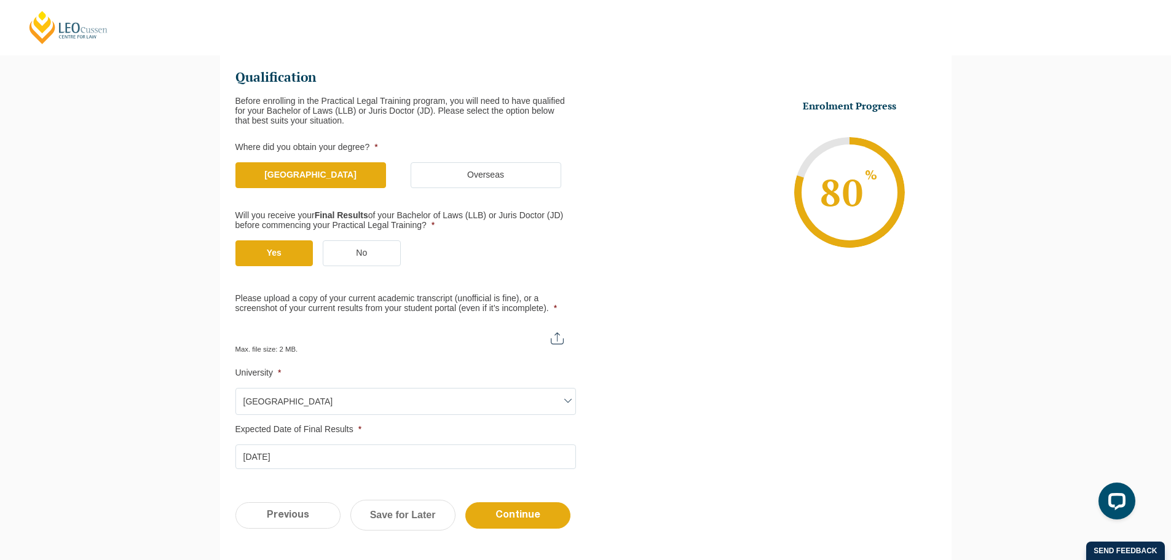
scroll to position [168, 0]
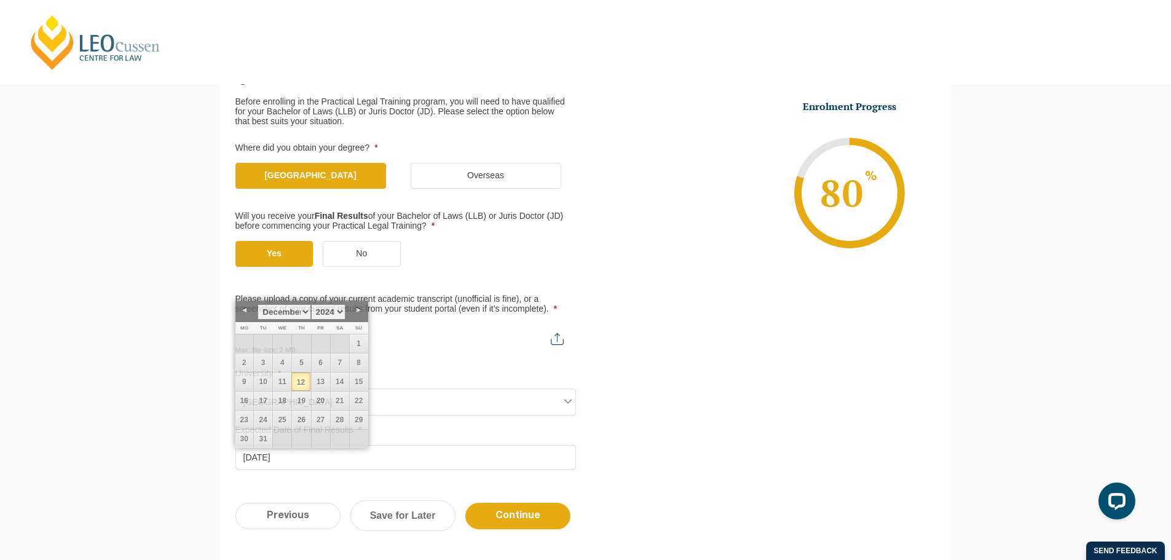
click at [745, 354] on ul "Qualification Before enrolling in the Practical Legal Training program, you wil…" at bounding box center [586, 269] width 701 height 402
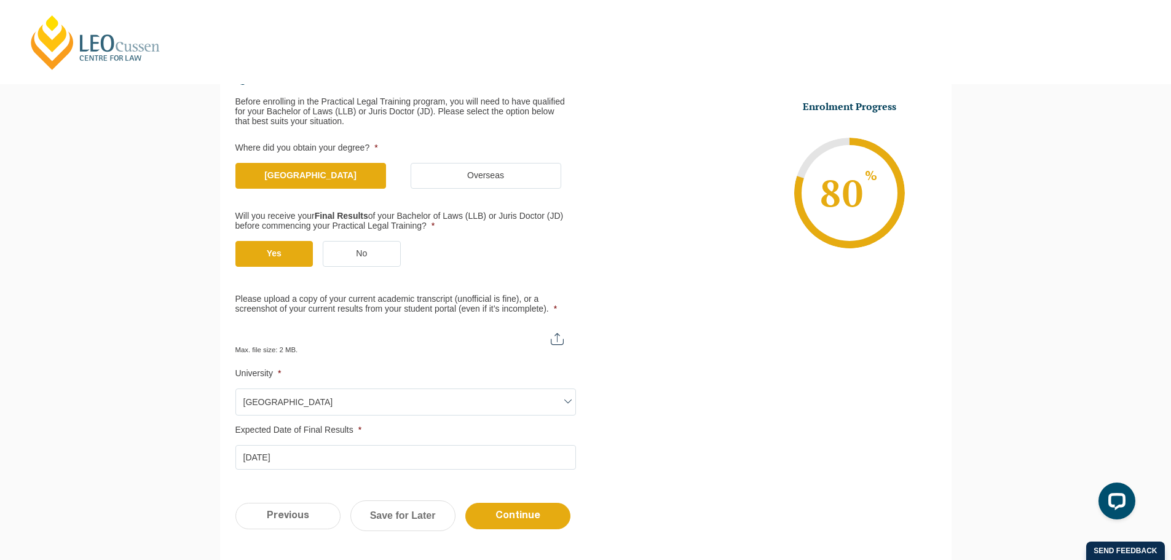
click at [549, 333] on input "Please upload a copy of your current academic transcript (unofficial is fine), …" at bounding box center [406, 334] width 341 height 21
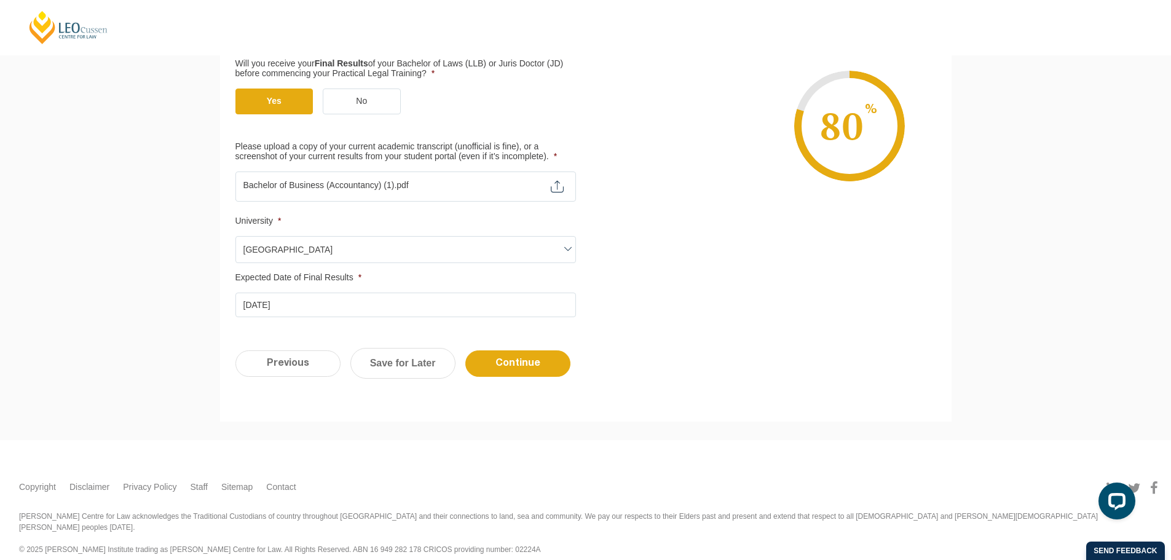
scroll to position [323, 0]
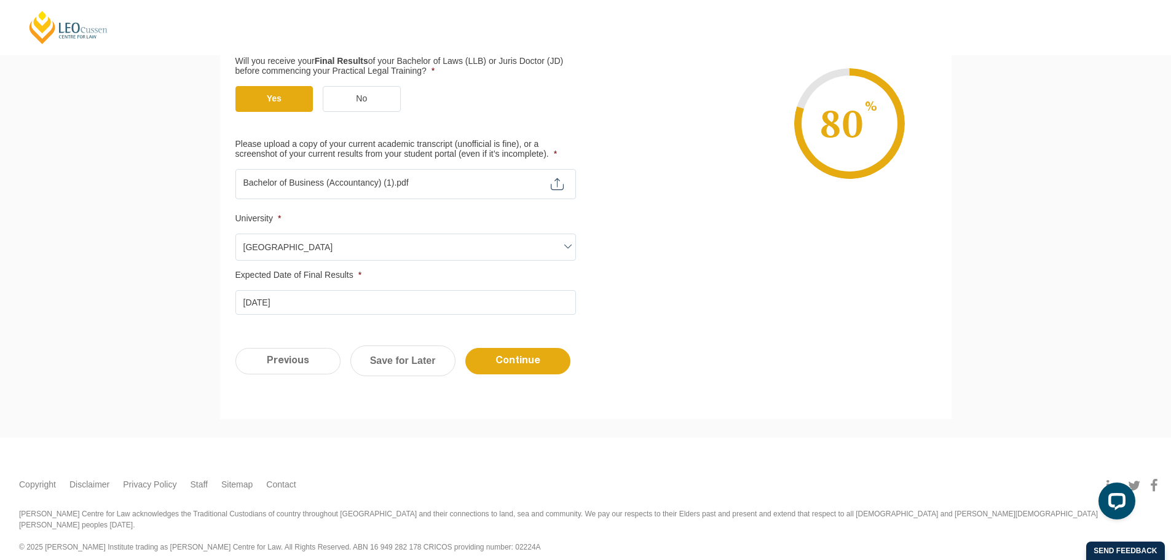
click at [417, 183] on input "Please upload a copy of your current academic transcript (unofficial is fine), …" at bounding box center [406, 179] width 341 height 21
type input "C:\fakepath\Bachelor of Business (Accountancy) Bachelor of Law (Hons) - Lara Wh…"
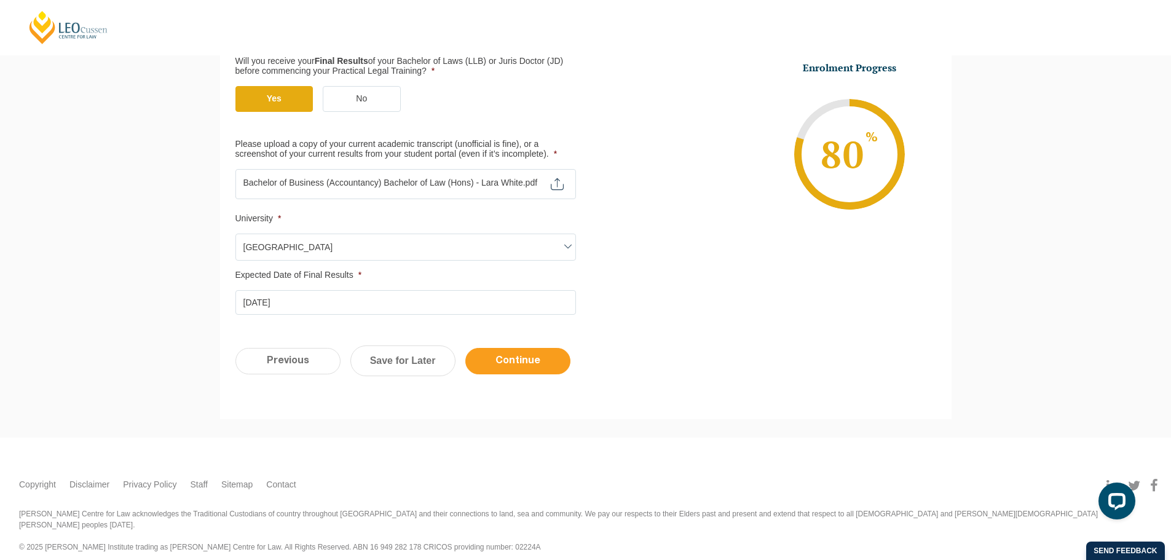
click at [522, 369] on input "Continue" at bounding box center [517, 361] width 105 height 26
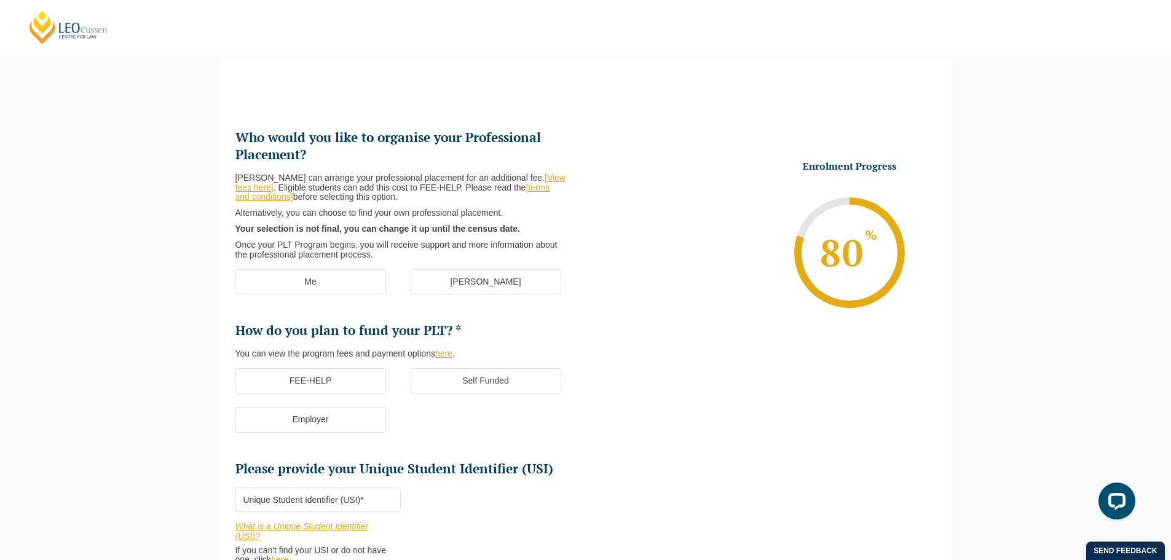
scroll to position [0, 0]
click at [303, 277] on label "Me" at bounding box center [311, 284] width 151 height 26
click at [0, 0] on input "Me" at bounding box center [0, 0] width 0 height 0
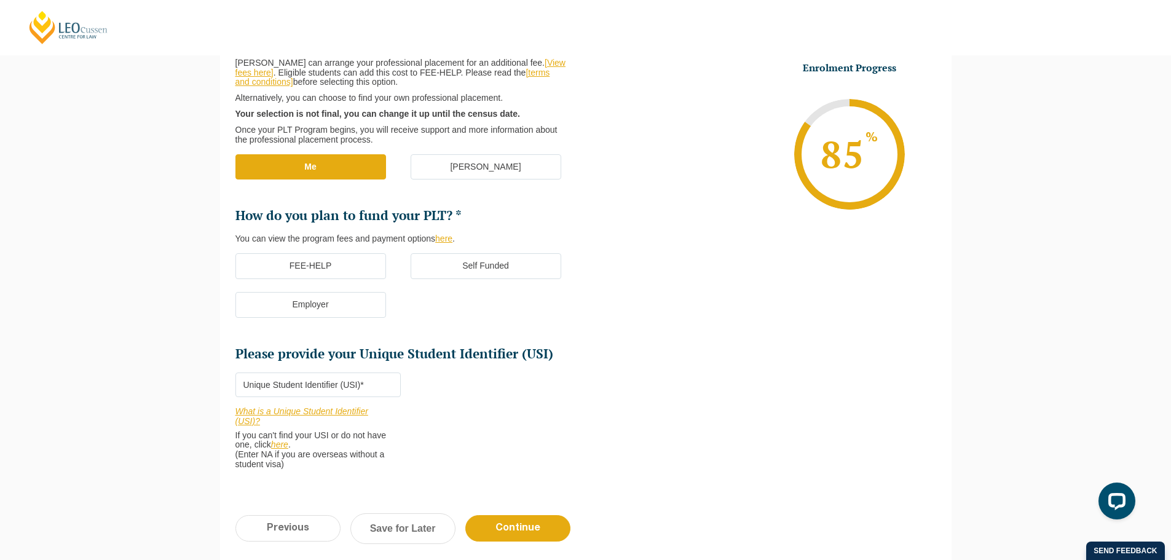
scroll to position [229, 0]
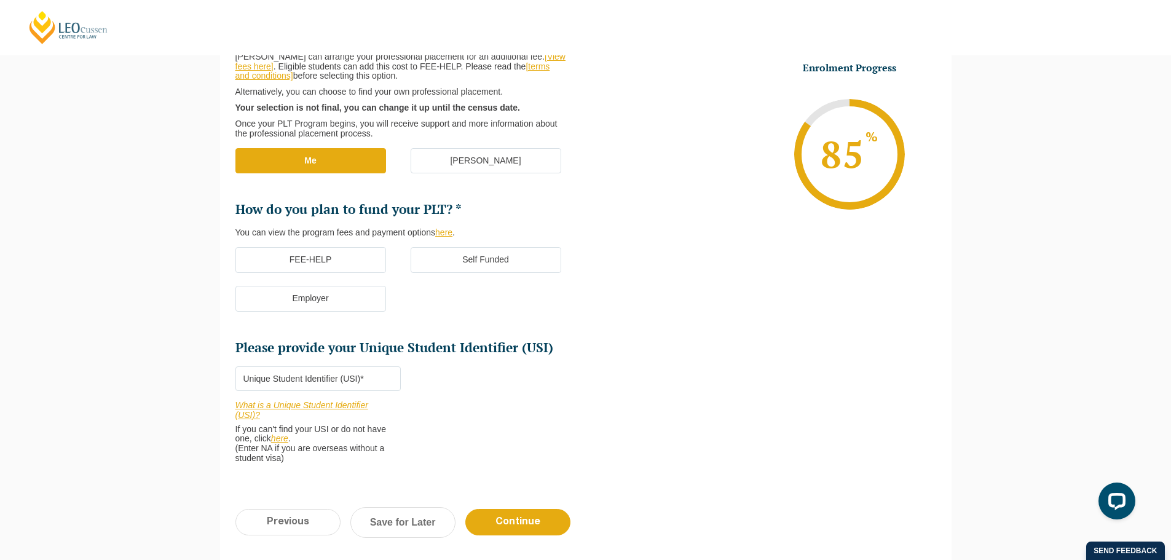
click at [355, 267] on label "FEE-HELP" at bounding box center [311, 260] width 151 height 26
click at [0, 0] on input "FEE-HELP" at bounding box center [0, 0] width 0 height 0
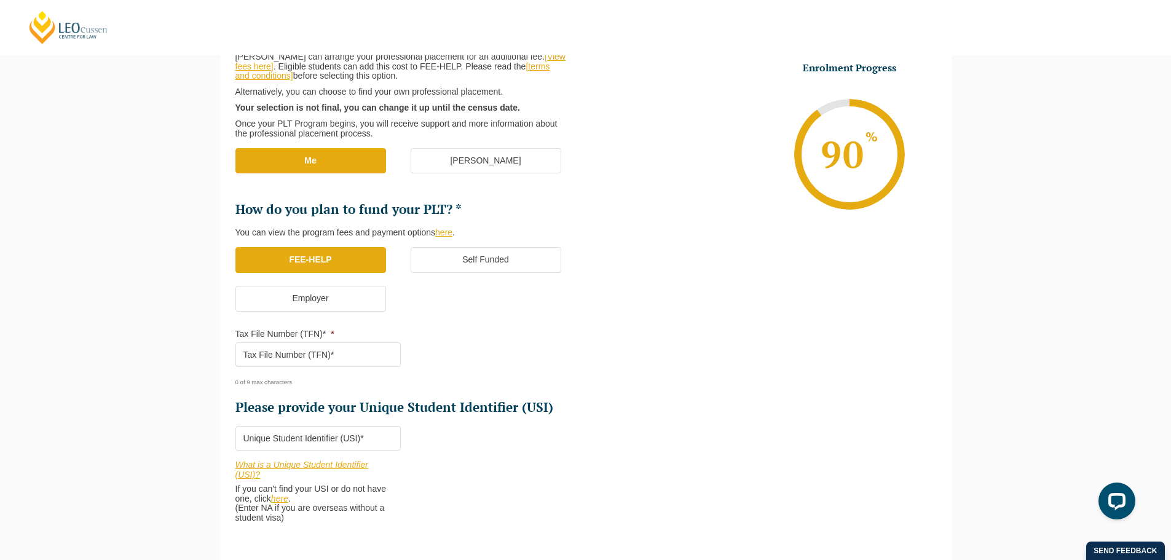
click at [330, 354] on input "Tax File Number (TFN)* *" at bounding box center [318, 354] width 165 height 25
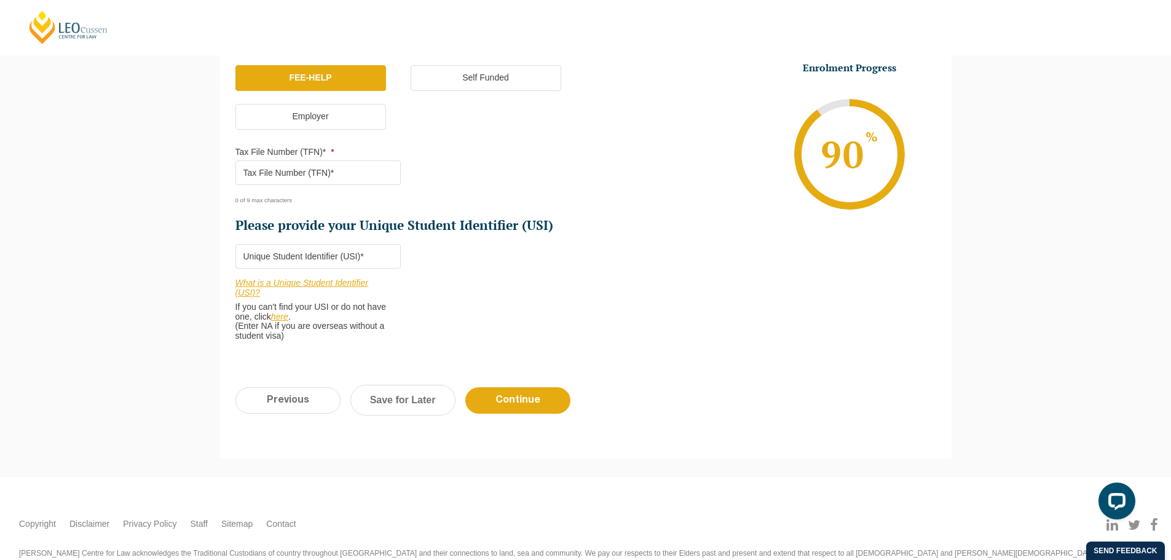
scroll to position [414, 0]
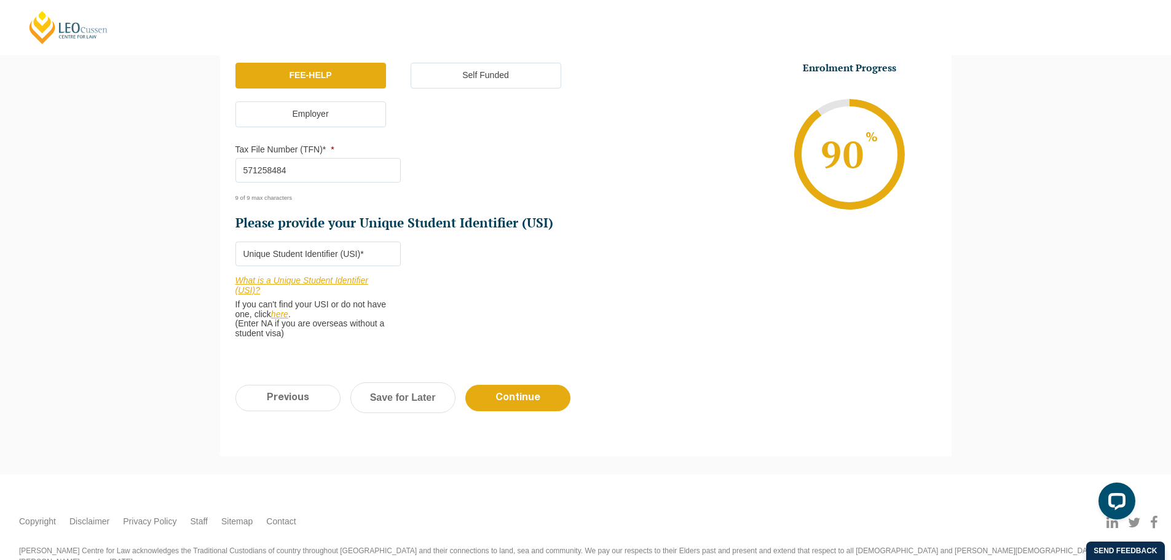
type input "571258484"
click at [302, 259] on input "Please provide your Unique Student Identifier (USI) *" at bounding box center [318, 254] width 165 height 25
click at [282, 314] on link "here" at bounding box center [279, 314] width 17 height 10
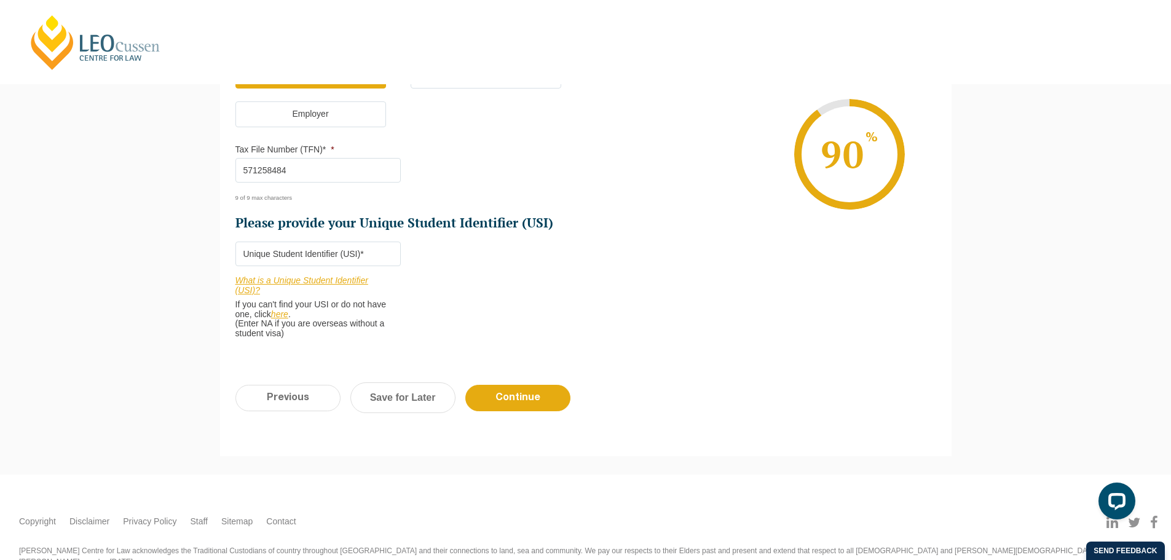
click at [278, 261] on input "Please provide your Unique Student Identifier (USI) *" at bounding box center [318, 254] width 165 height 25
paste input "FUETYHG8EP"
type input "FUETYHG8EP"
click at [516, 398] on input "Continue" at bounding box center [517, 398] width 105 height 26
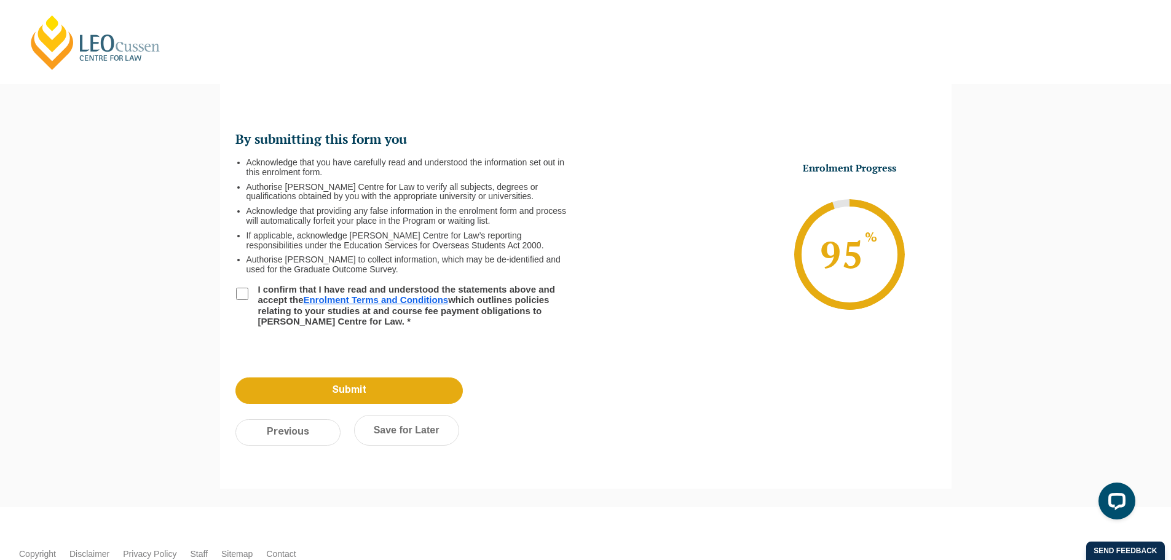
scroll to position [0, 0]
click at [245, 296] on input "I confirm that I have read and understood the statements above and accept the E…" at bounding box center [242, 294] width 12 height 12
checkbox input "true"
click at [336, 397] on input "Submit" at bounding box center [350, 391] width 228 height 26
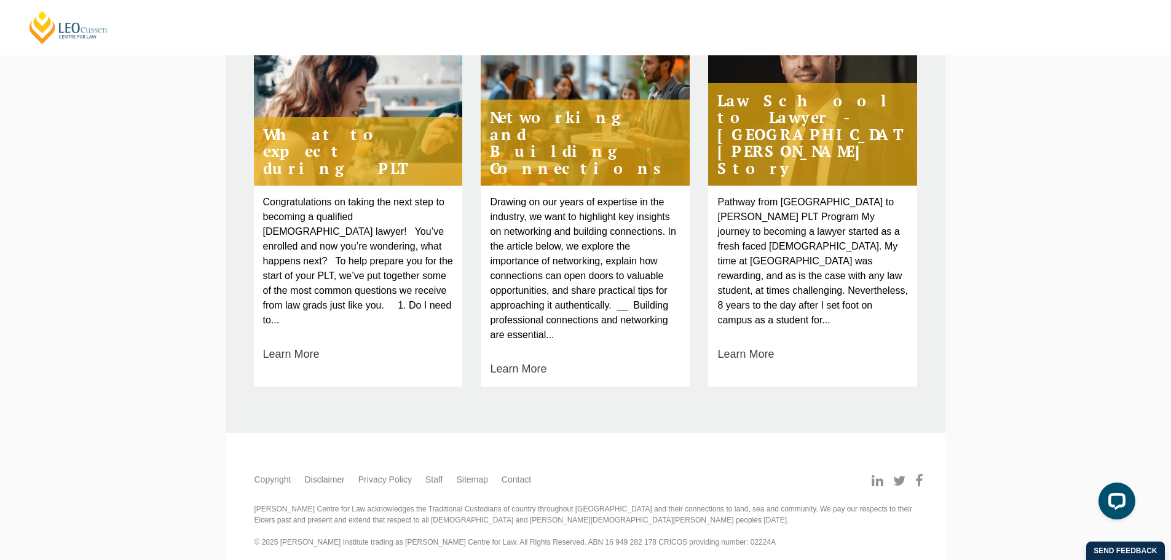
scroll to position [920, 0]
